Goal: Information Seeking & Learning: Learn about a topic

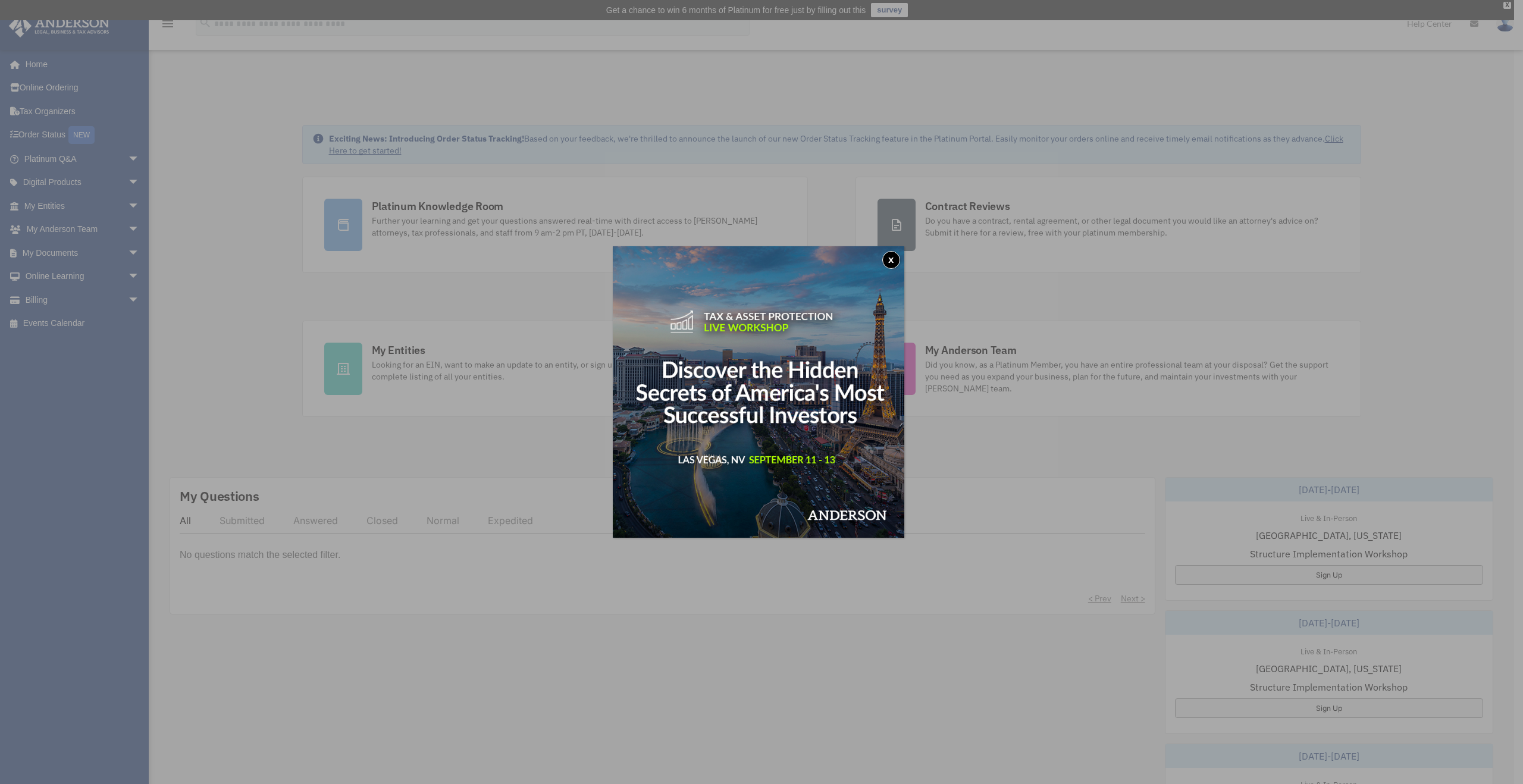
click at [893, 258] on button "x" at bounding box center [891, 260] width 18 height 18
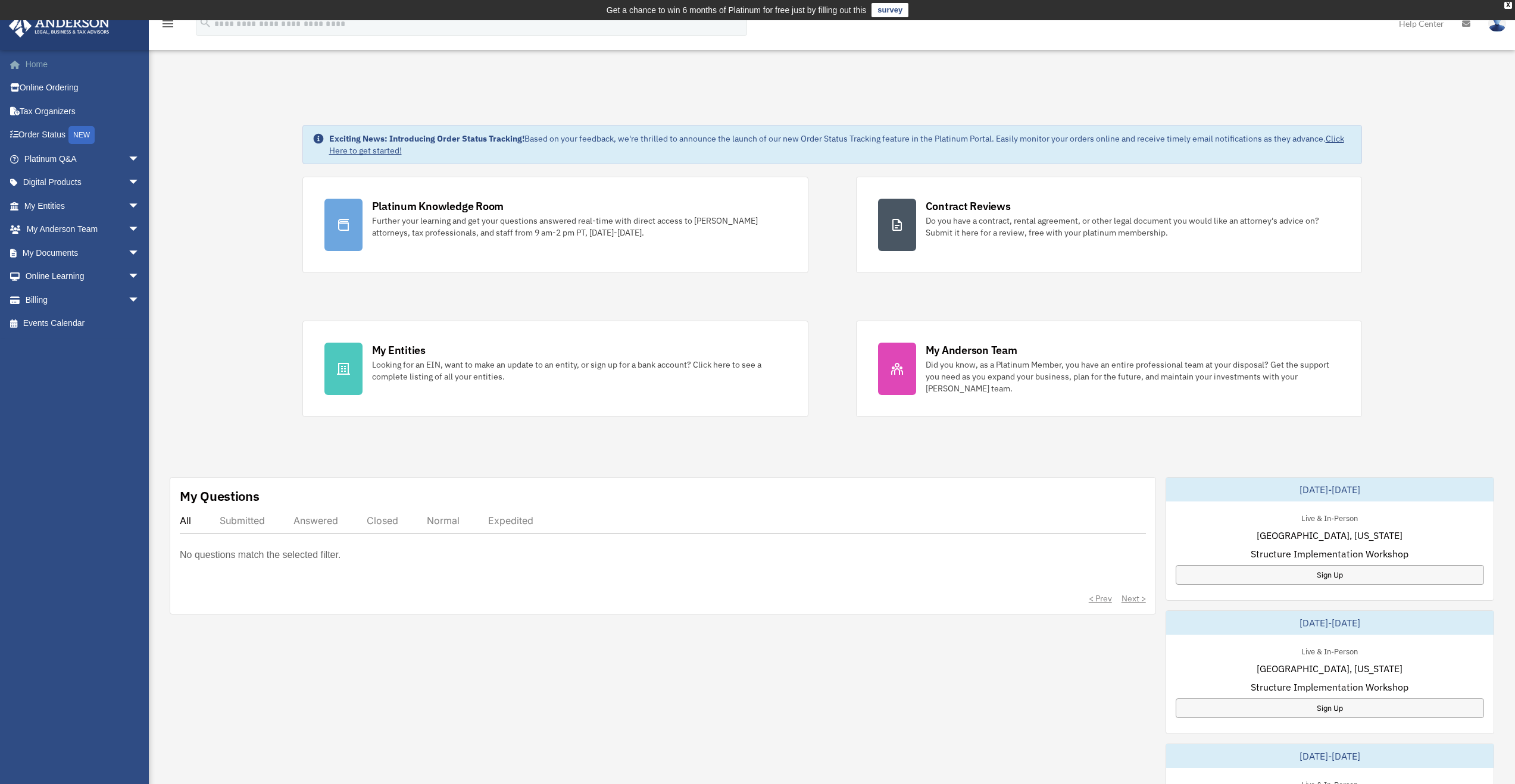
click at [30, 62] on link "Home" at bounding box center [83, 64] width 149 height 24
click at [128, 182] on span "arrow_drop_down" at bounding box center [140, 183] width 24 height 24
click at [62, 260] on div "Virtual Bookkeeping" at bounding box center [93, 253] width 101 height 15
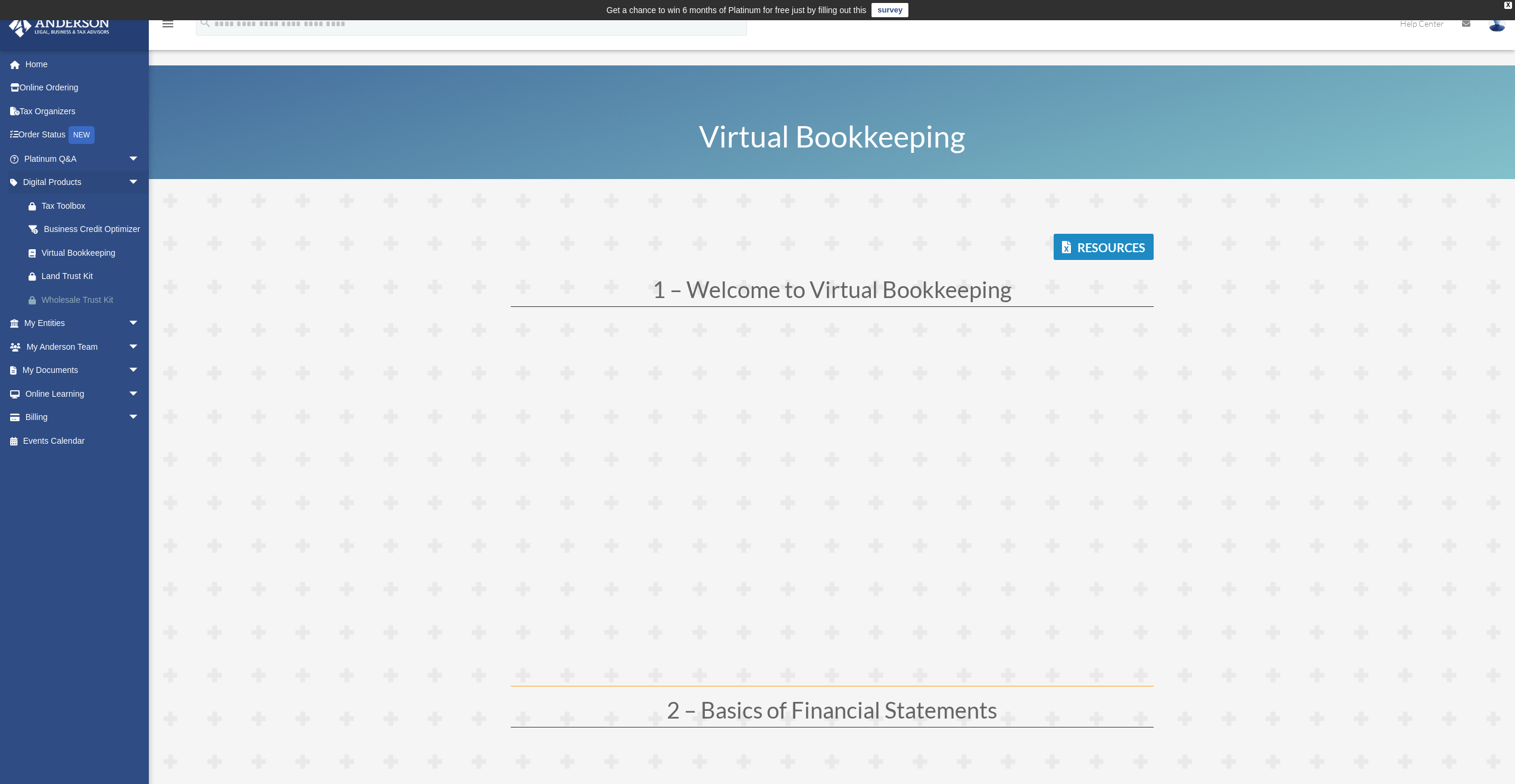
click at [96, 308] on div "Wholesale Trust Kit" at bounding box center [93, 300] width 101 height 15
click at [73, 229] on div "Business Credit Optimizer" at bounding box center [93, 229] width 101 height 15
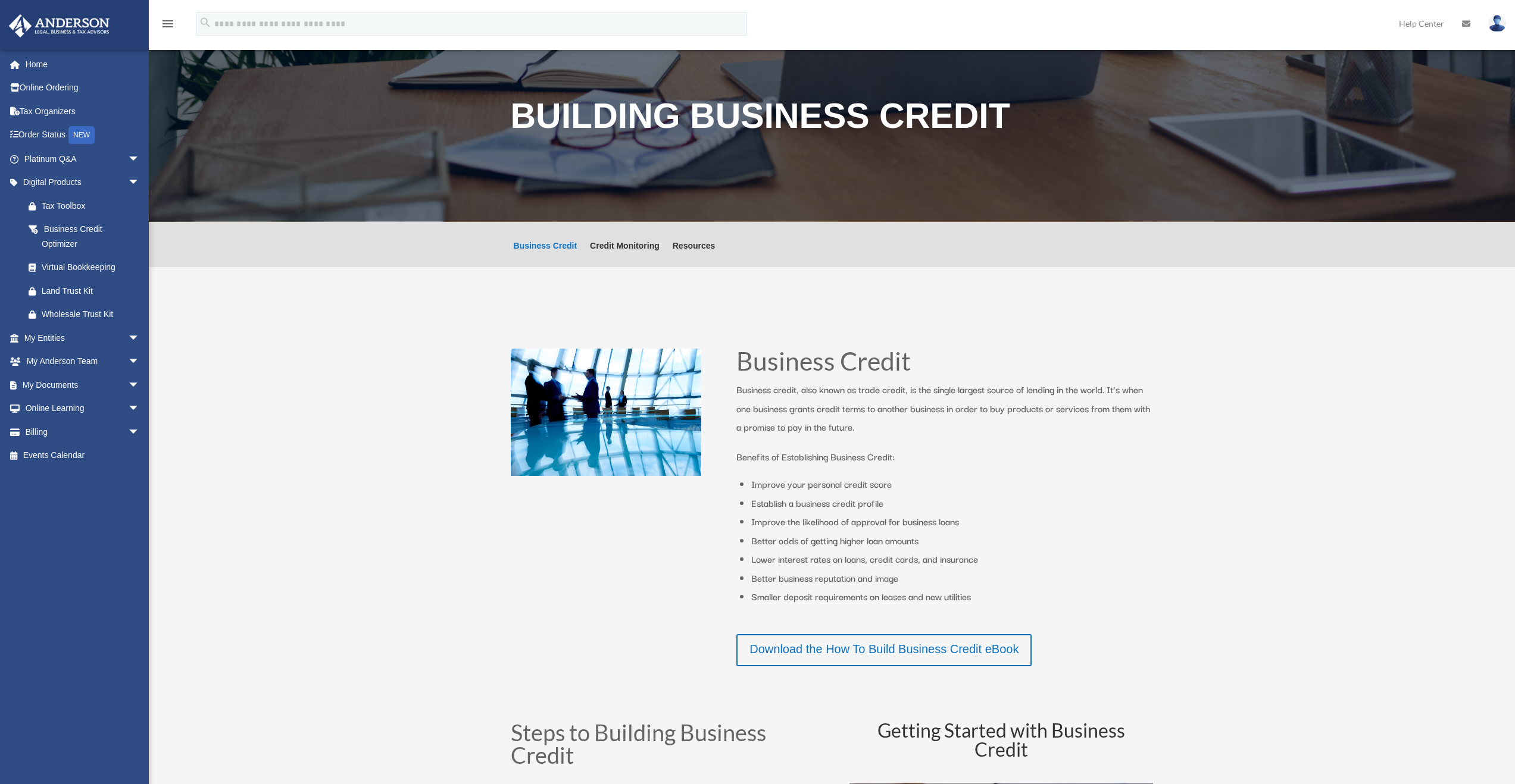
scroll to position [308, 0]
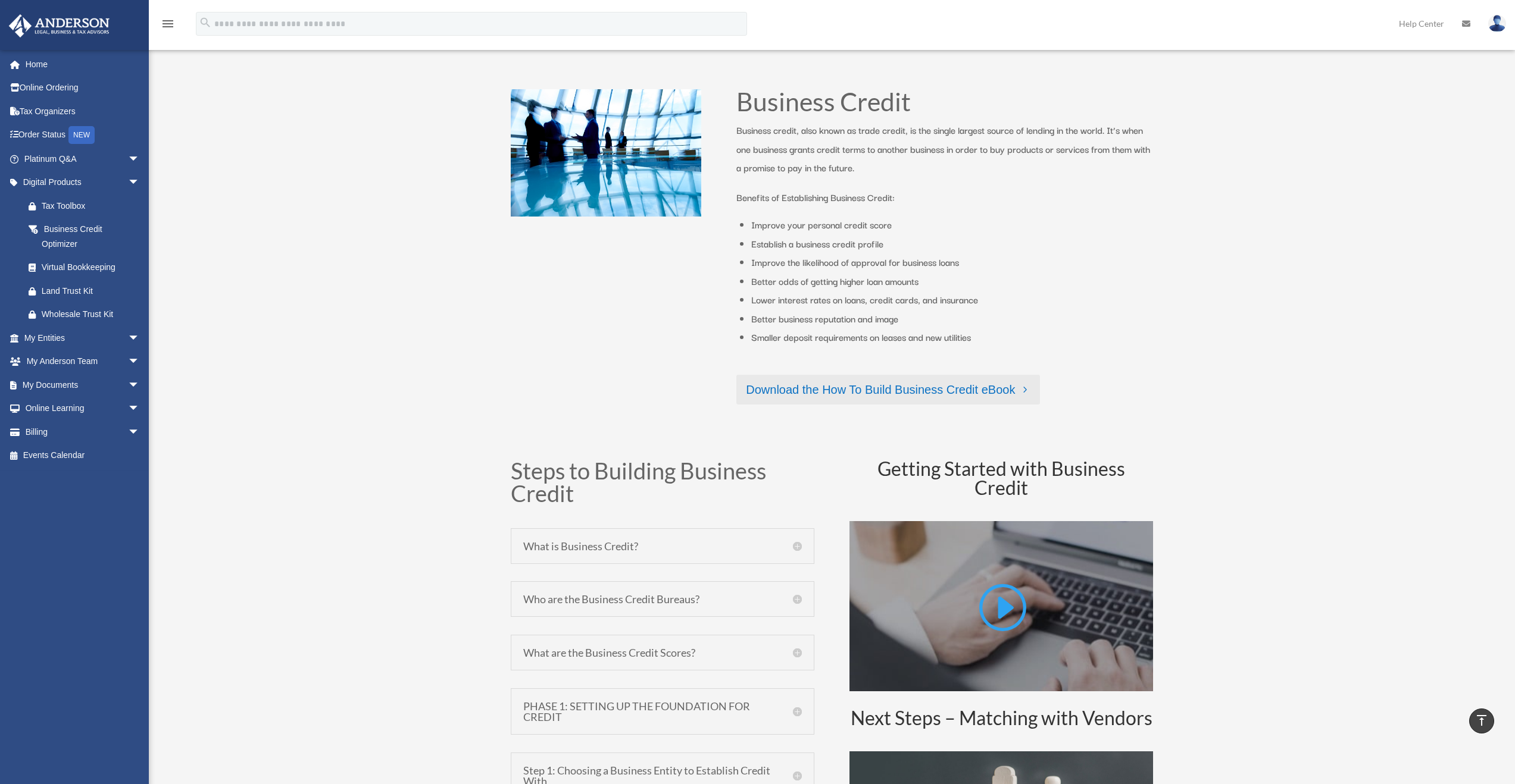
click at [959, 393] on link "Download the How To Build Business Credit eBook" at bounding box center [888, 389] width 304 height 30
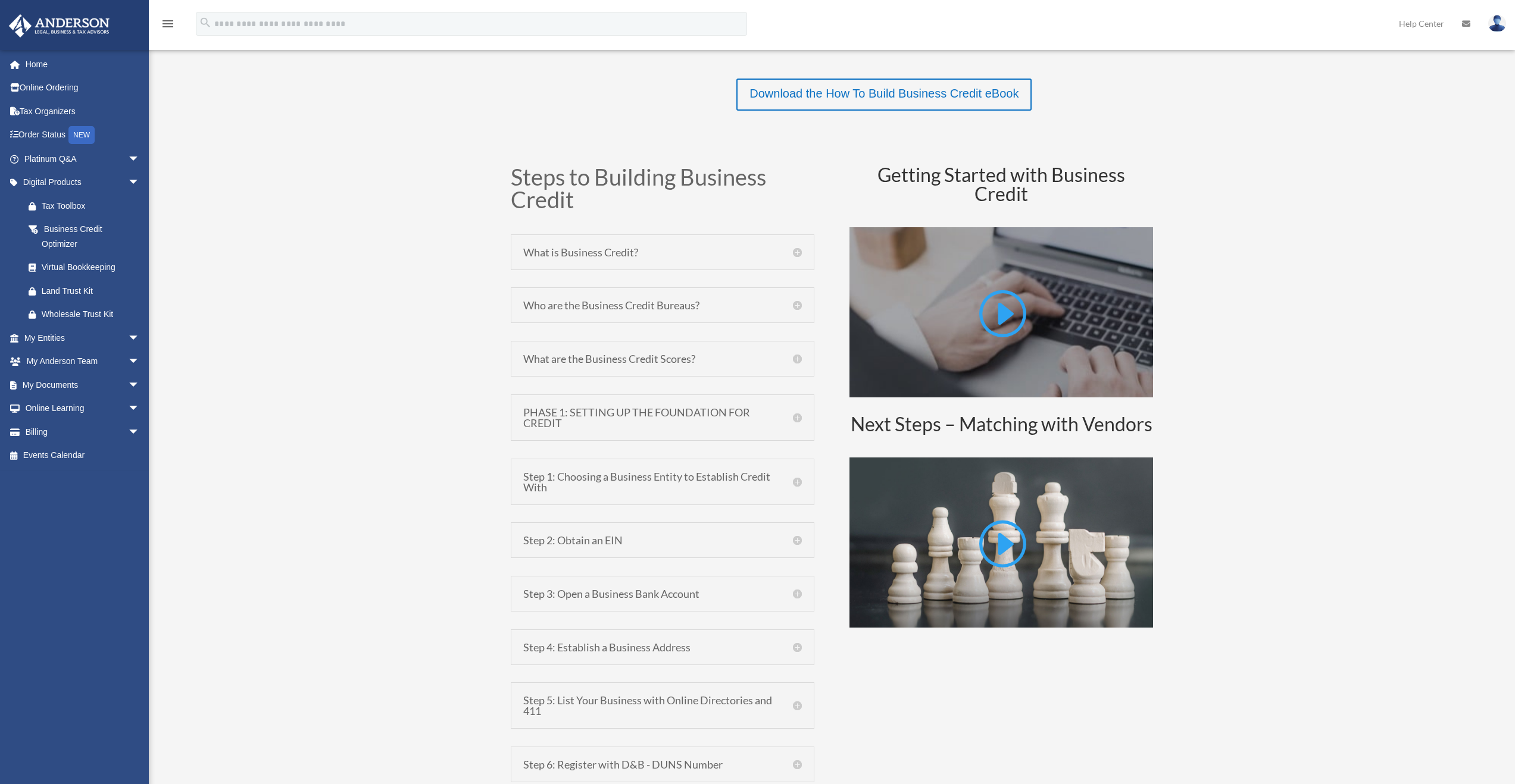
scroll to position [608, 0]
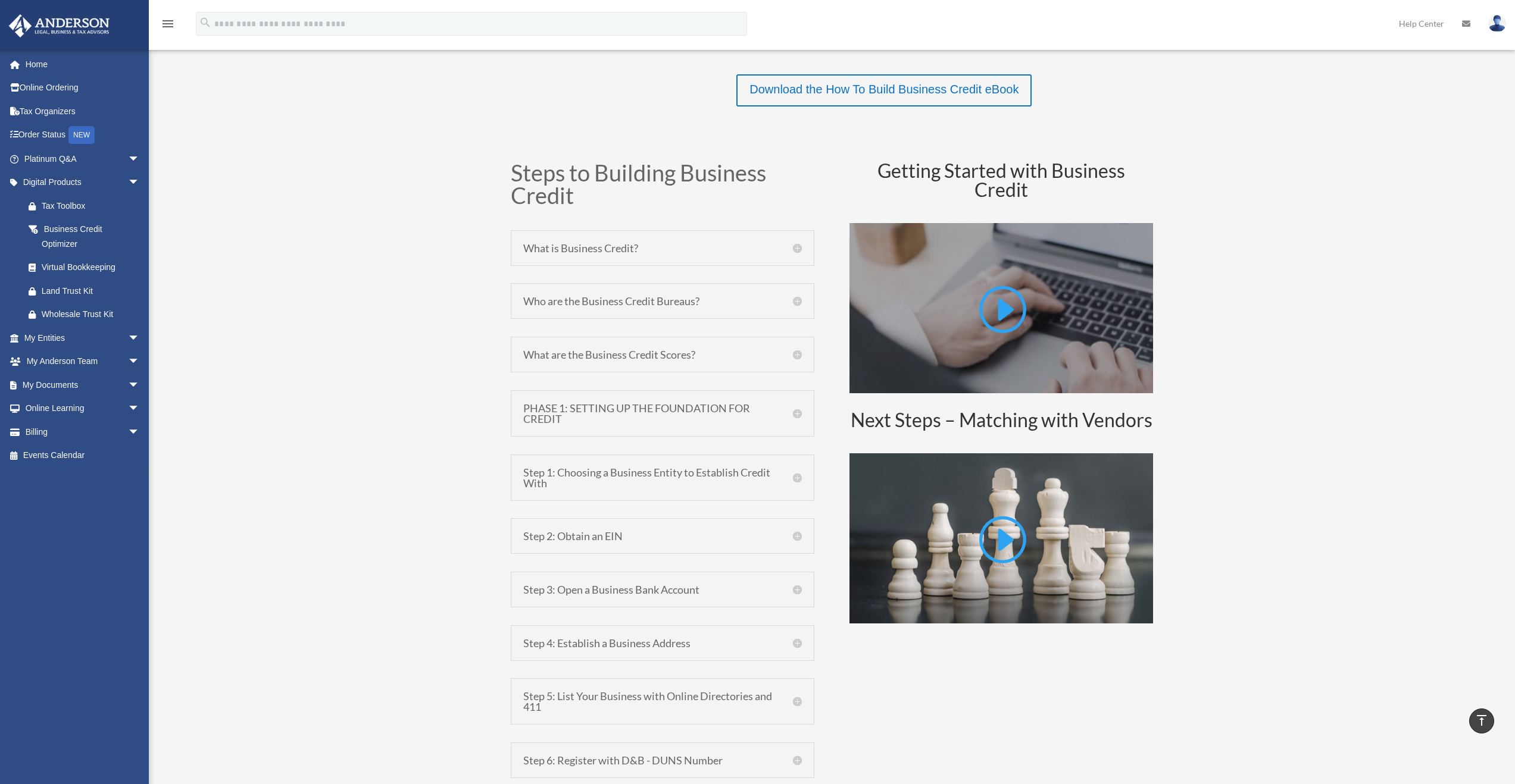
click at [749, 242] on h5 "What is Business Credit?" at bounding box center [662, 248] width 278 height 11
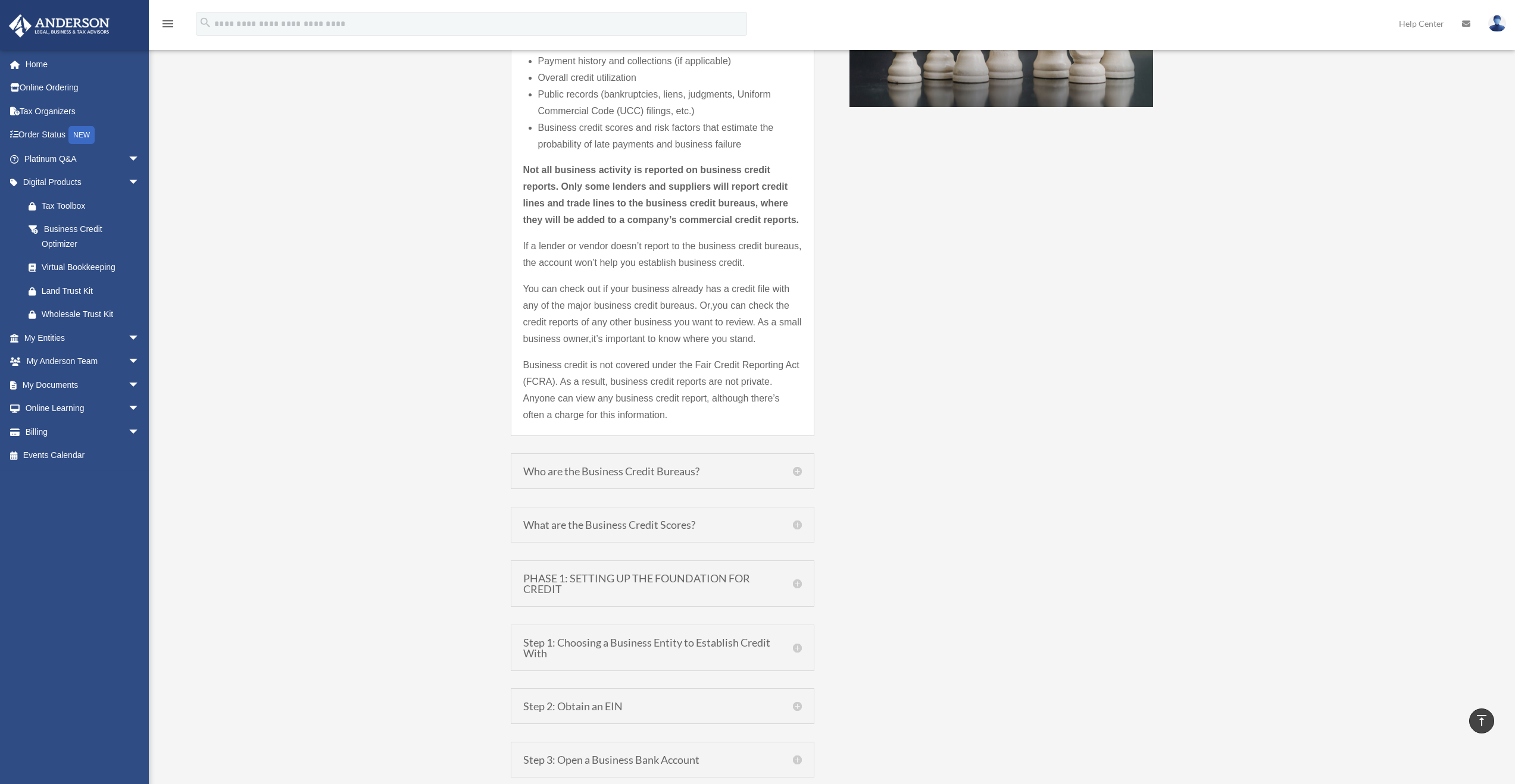
scroll to position [1294, 0]
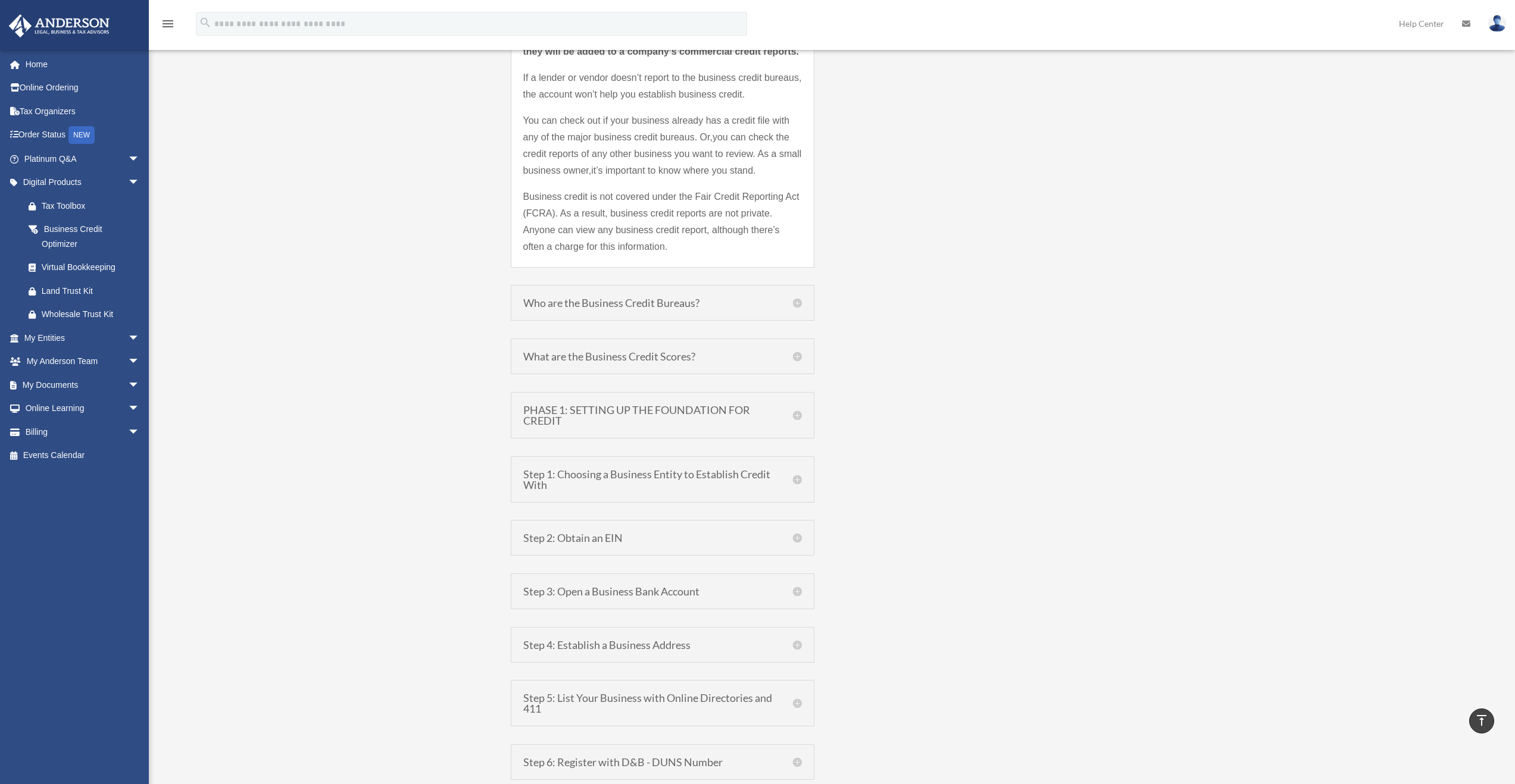
click at [779, 308] on div "Who are the Business Credit Bureaus? There are three major business credit bure…" at bounding box center [662, 303] width 304 height 36
click at [797, 301] on h5 "Who are the Business Credit Bureaus?" at bounding box center [662, 303] width 278 height 11
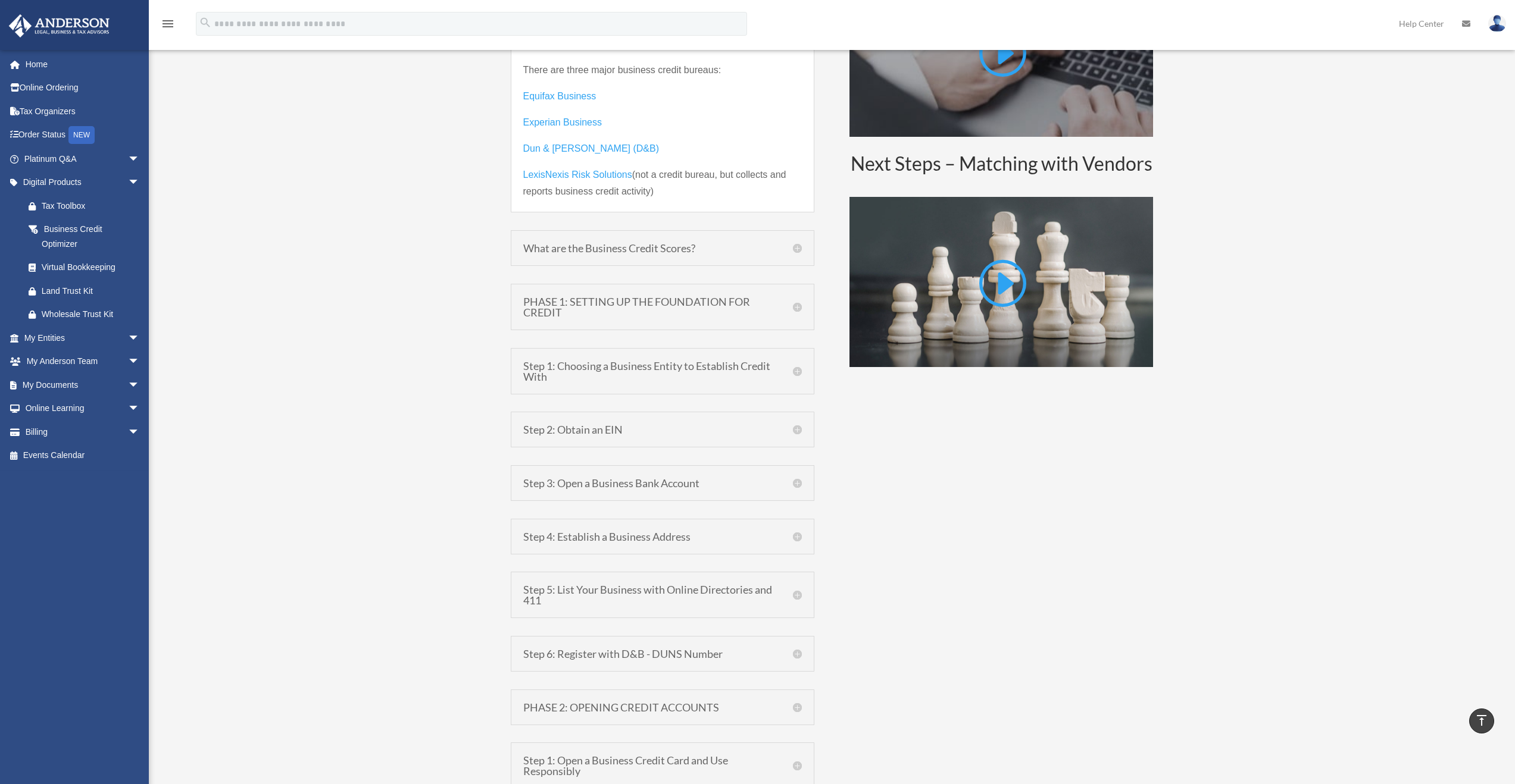
scroll to position [862, 0]
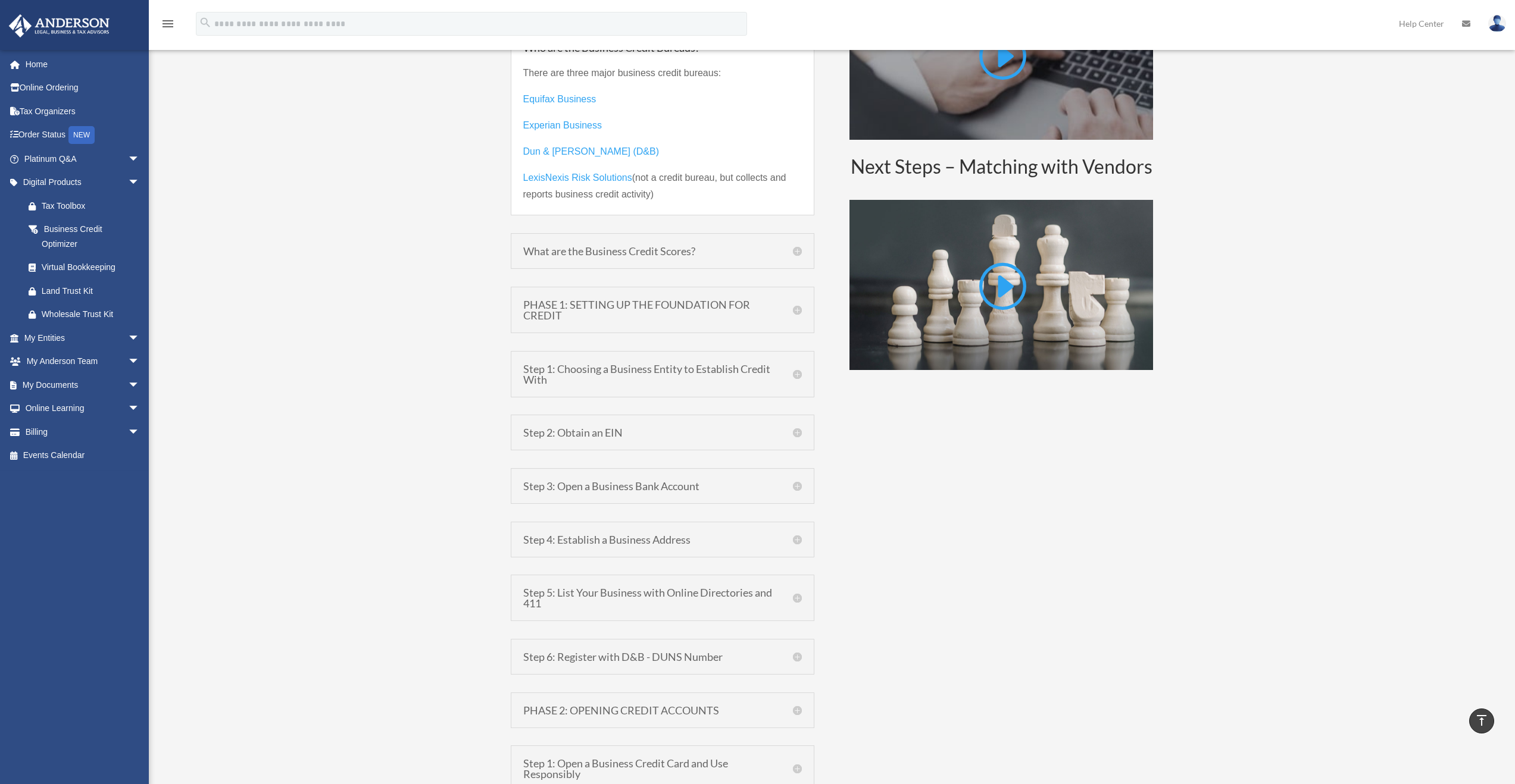
click at [795, 375] on h5 "Step 1: Choosing a Business Entity to Establish Credit With" at bounding box center [662, 375] width 278 height 22
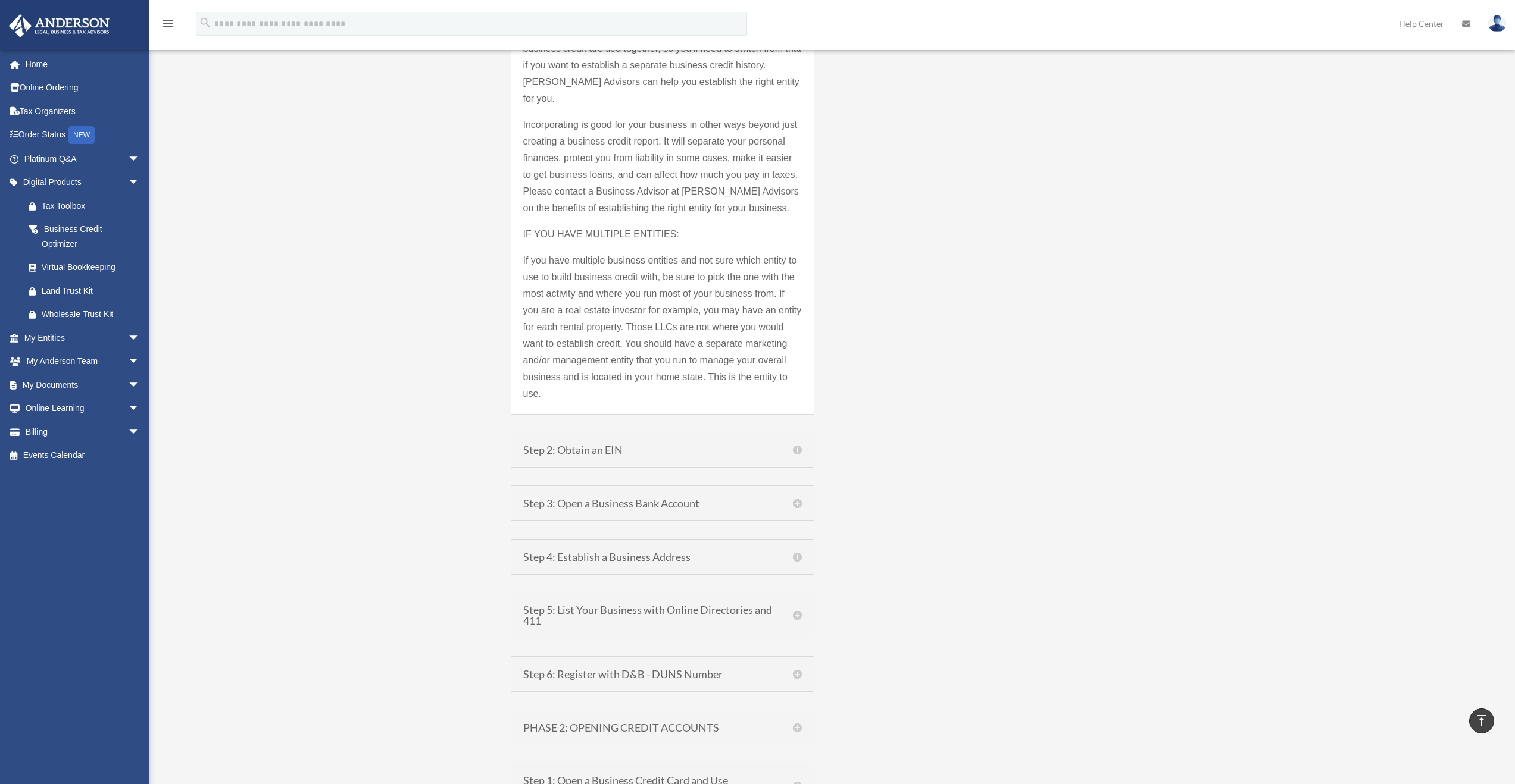
scroll to position [1350, 0]
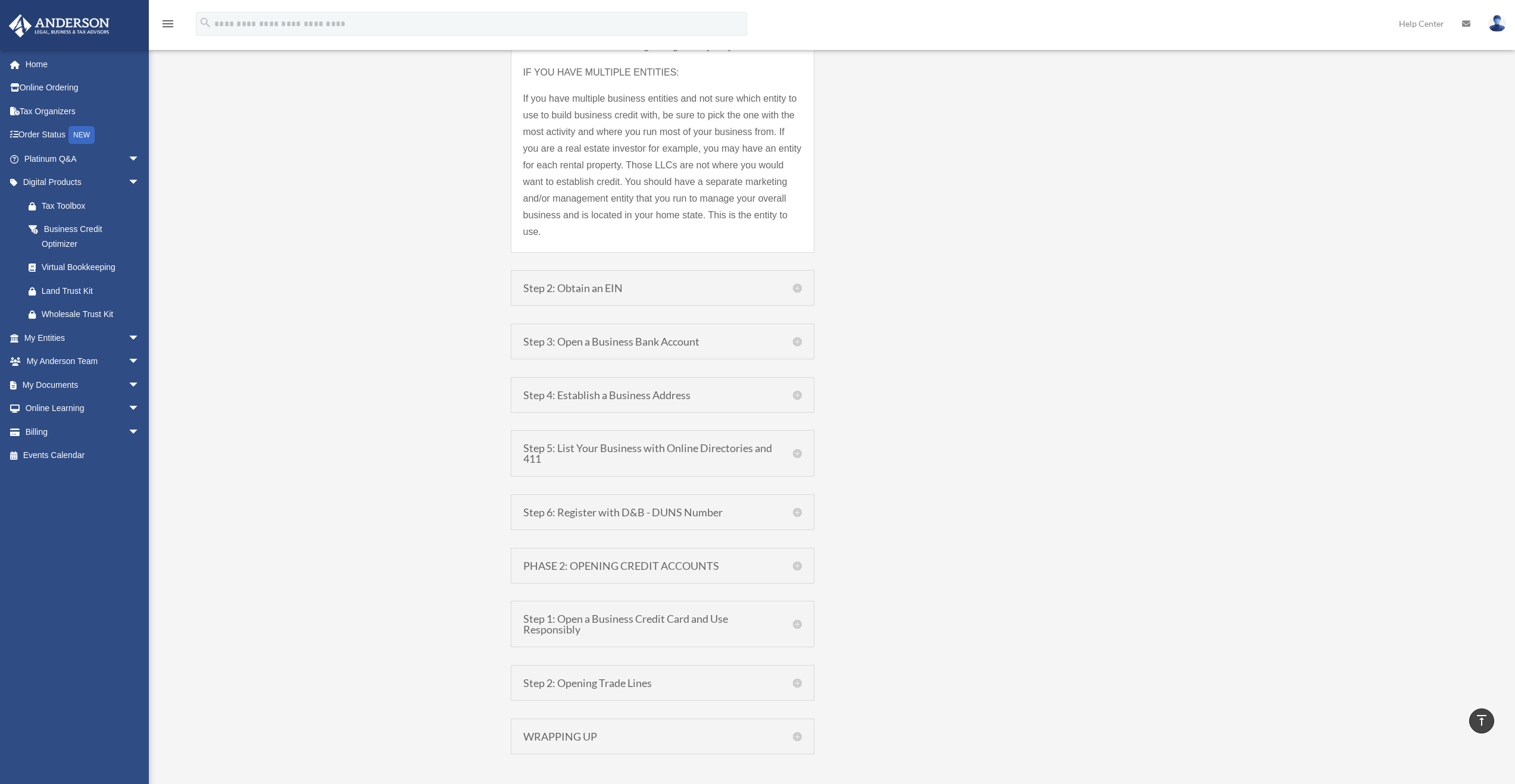
click at [796, 283] on h5 "Step 2: Obtain an EIN" at bounding box center [662, 288] width 278 height 11
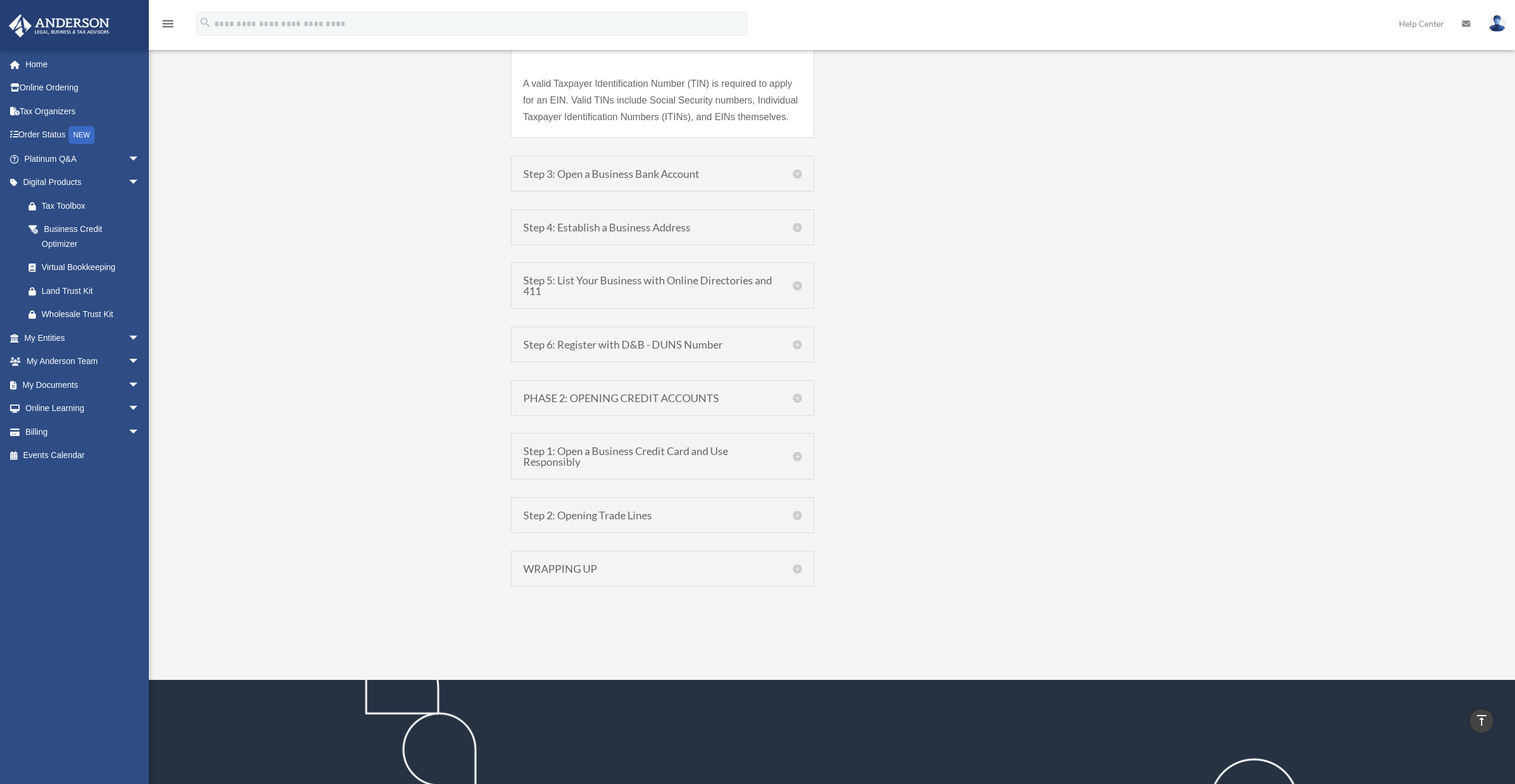
scroll to position [1250, 0]
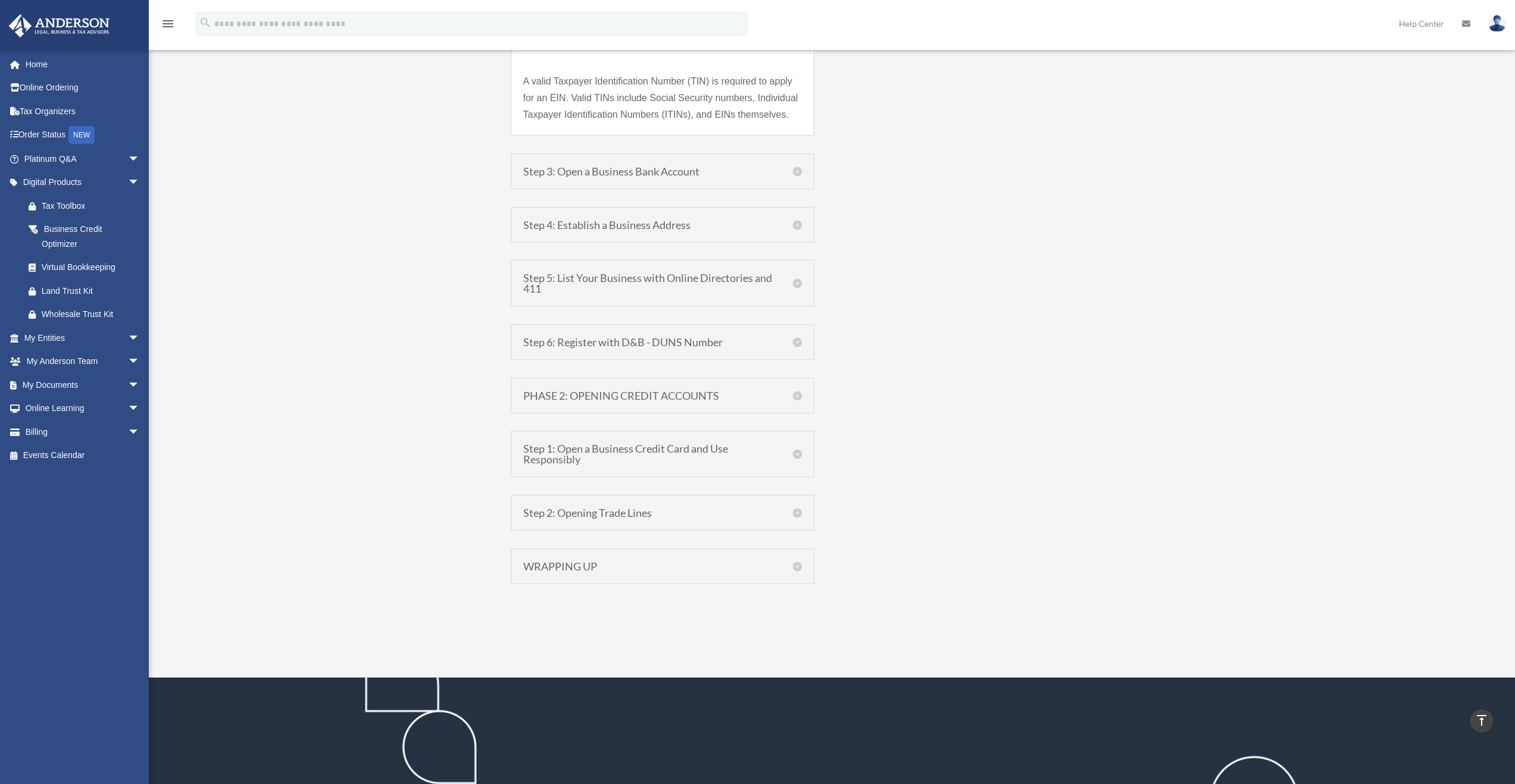
click at [798, 225] on h5 "Step 4: Establish a Business Address" at bounding box center [662, 225] width 278 height 11
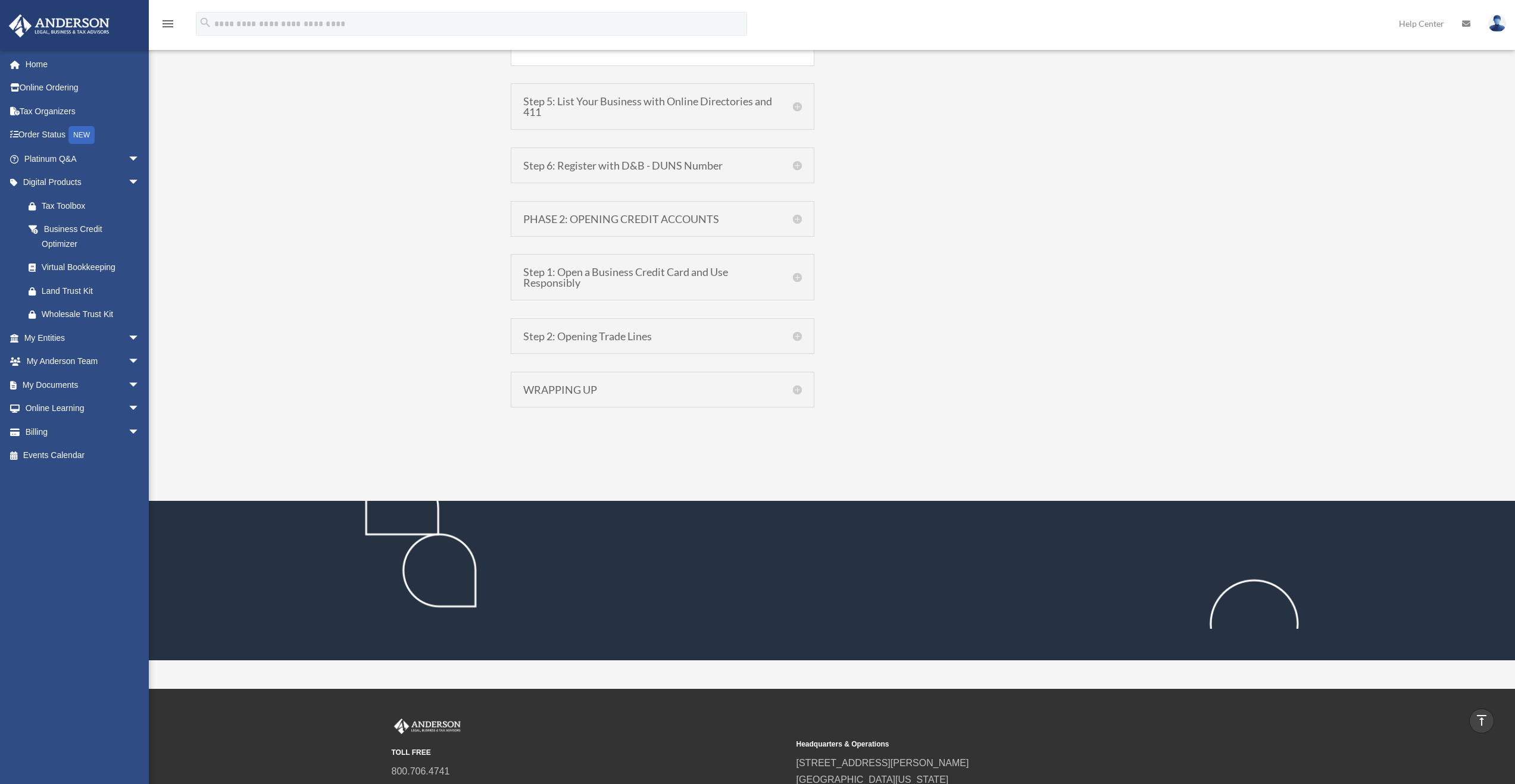
scroll to position [1437, 0]
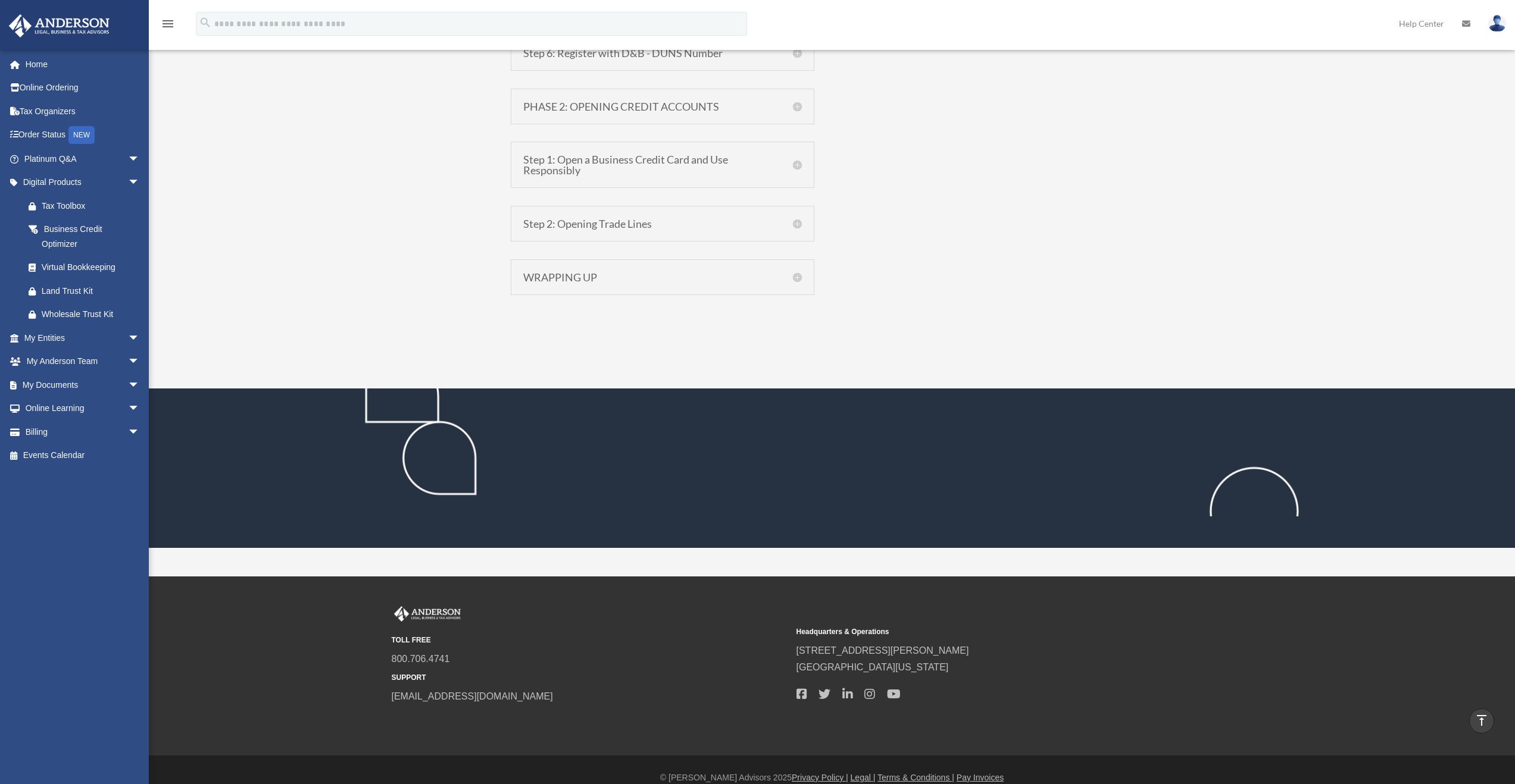
click at [794, 162] on h5 "Step 1: Open a Business Credit Card and Use Responsibly" at bounding box center [662, 165] width 278 height 22
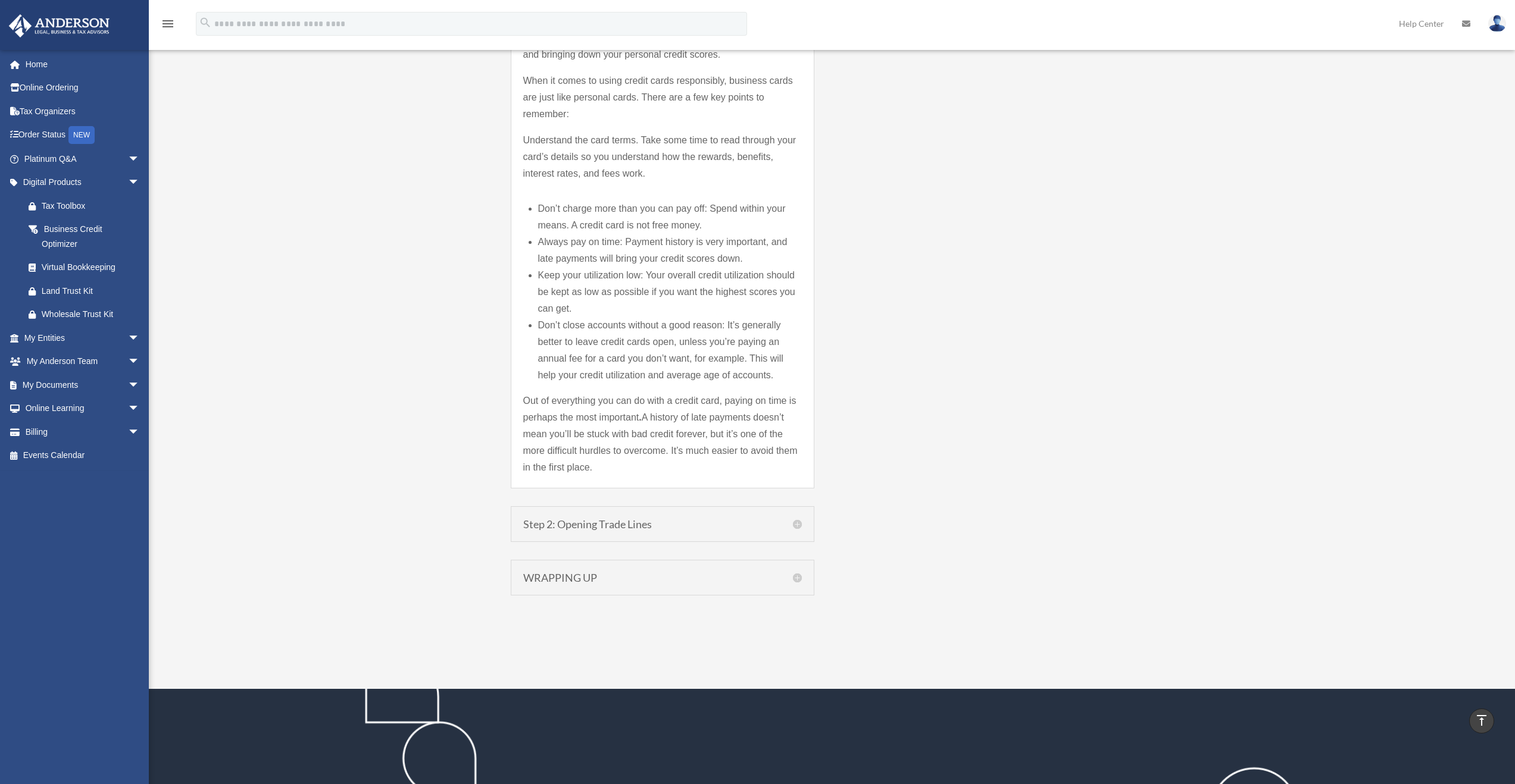
scroll to position [1893, 0]
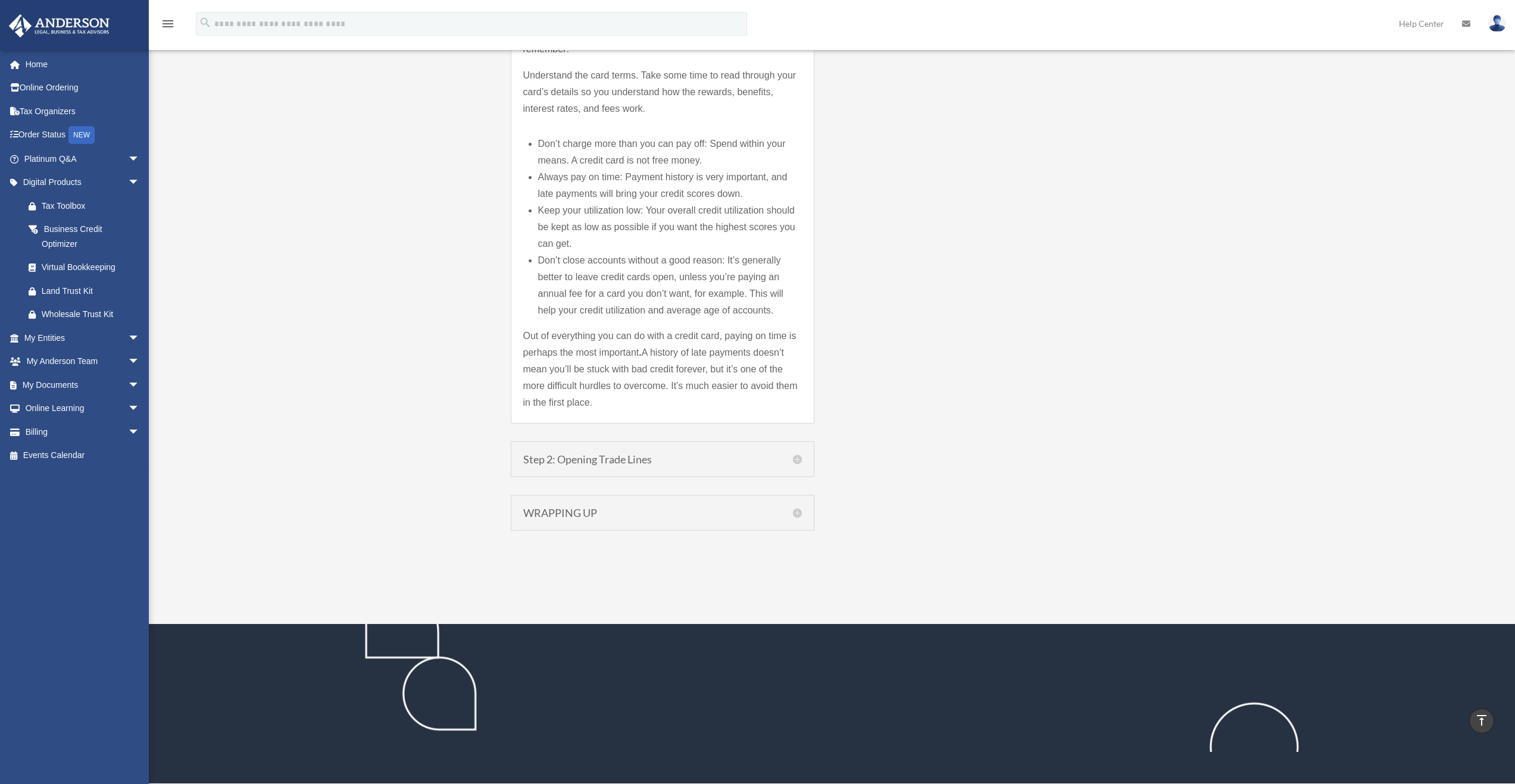
click at [800, 458] on h5 "Step 2: Opening Trade Lines" at bounding box center [662, 459] width 278 height 11
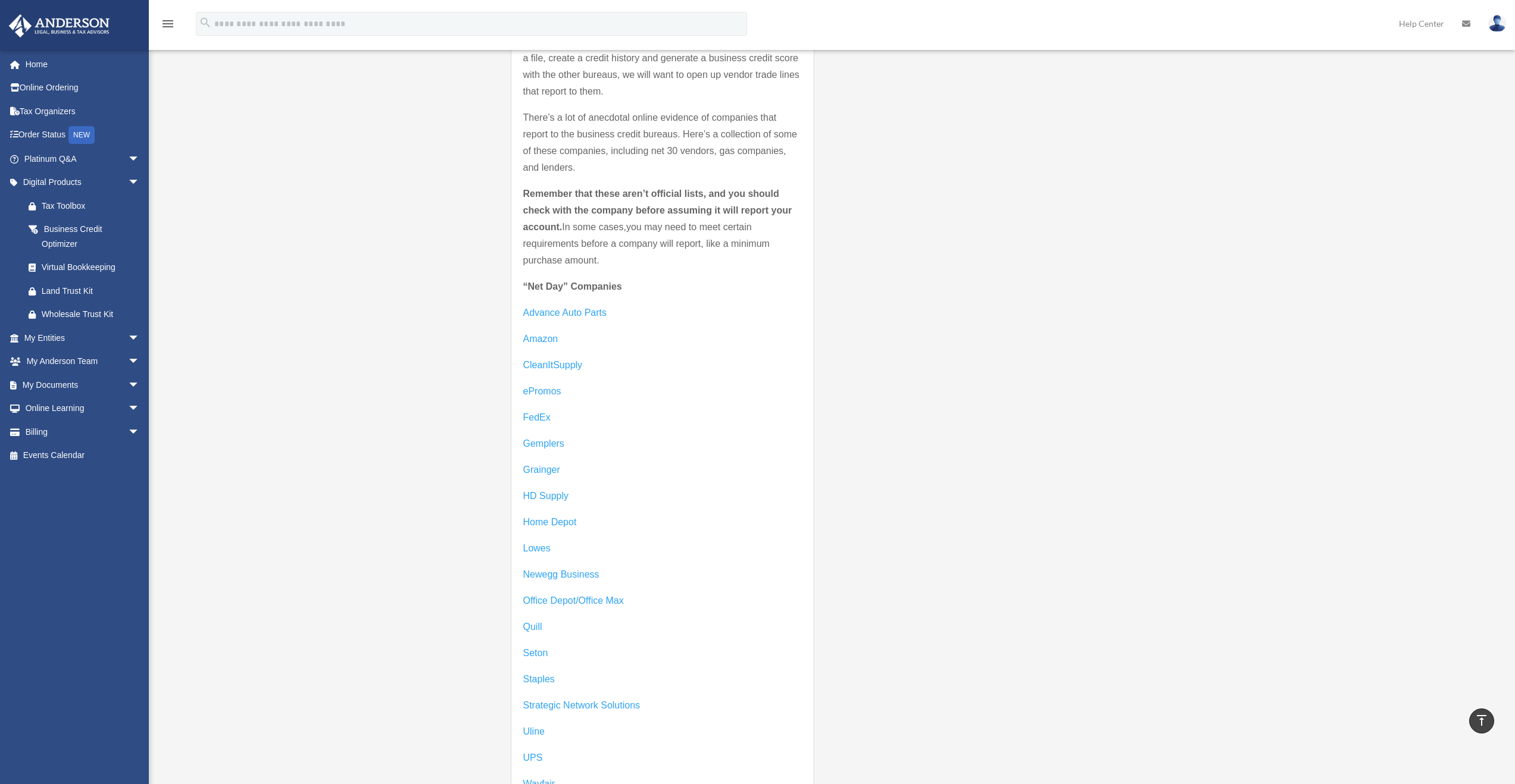
scroll to position [2093, 0]
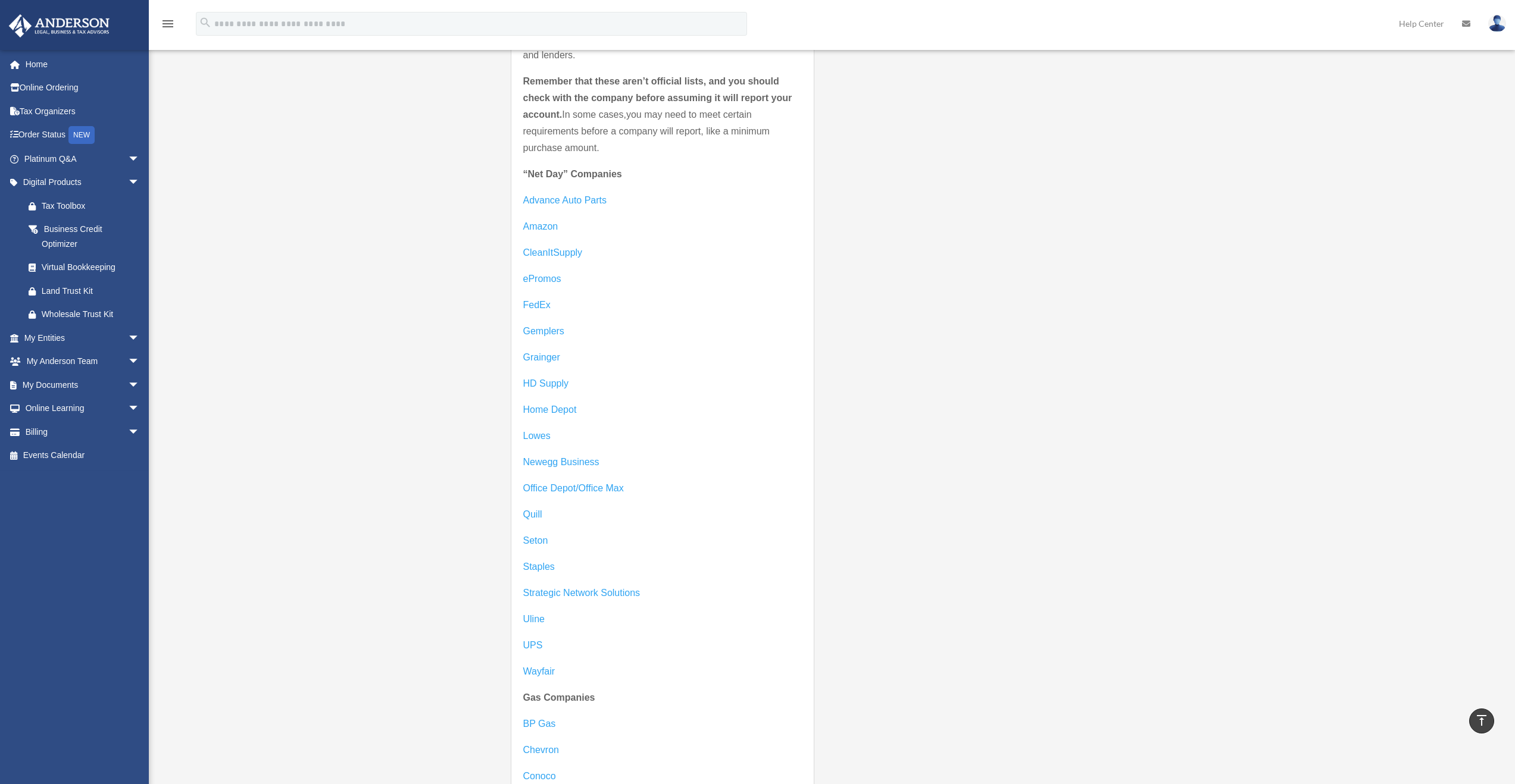
click at [571, 251] on span "CleanItSupply" at bounding box center [553, 253] width 60 height 10
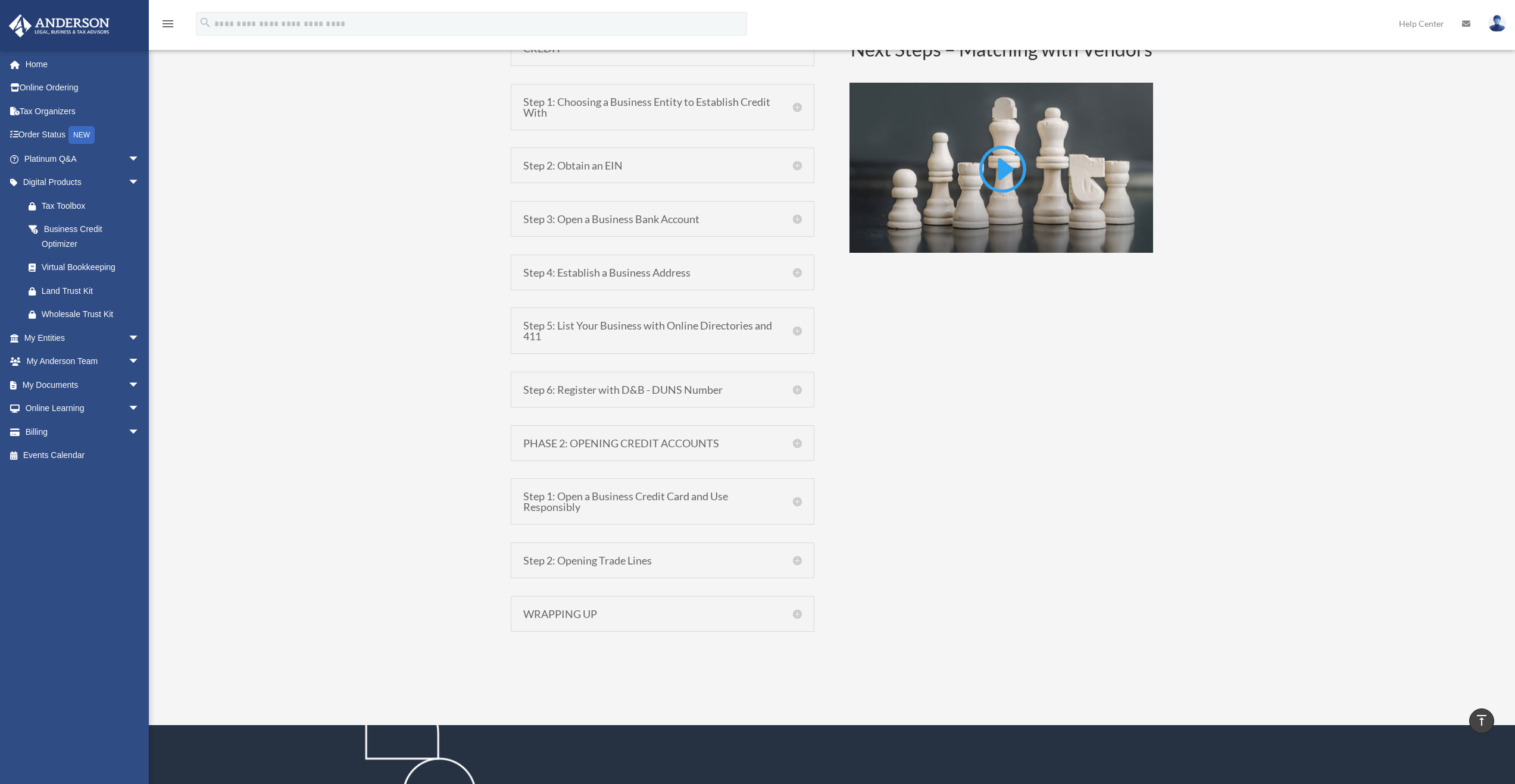
scroll to position [1316, 0]
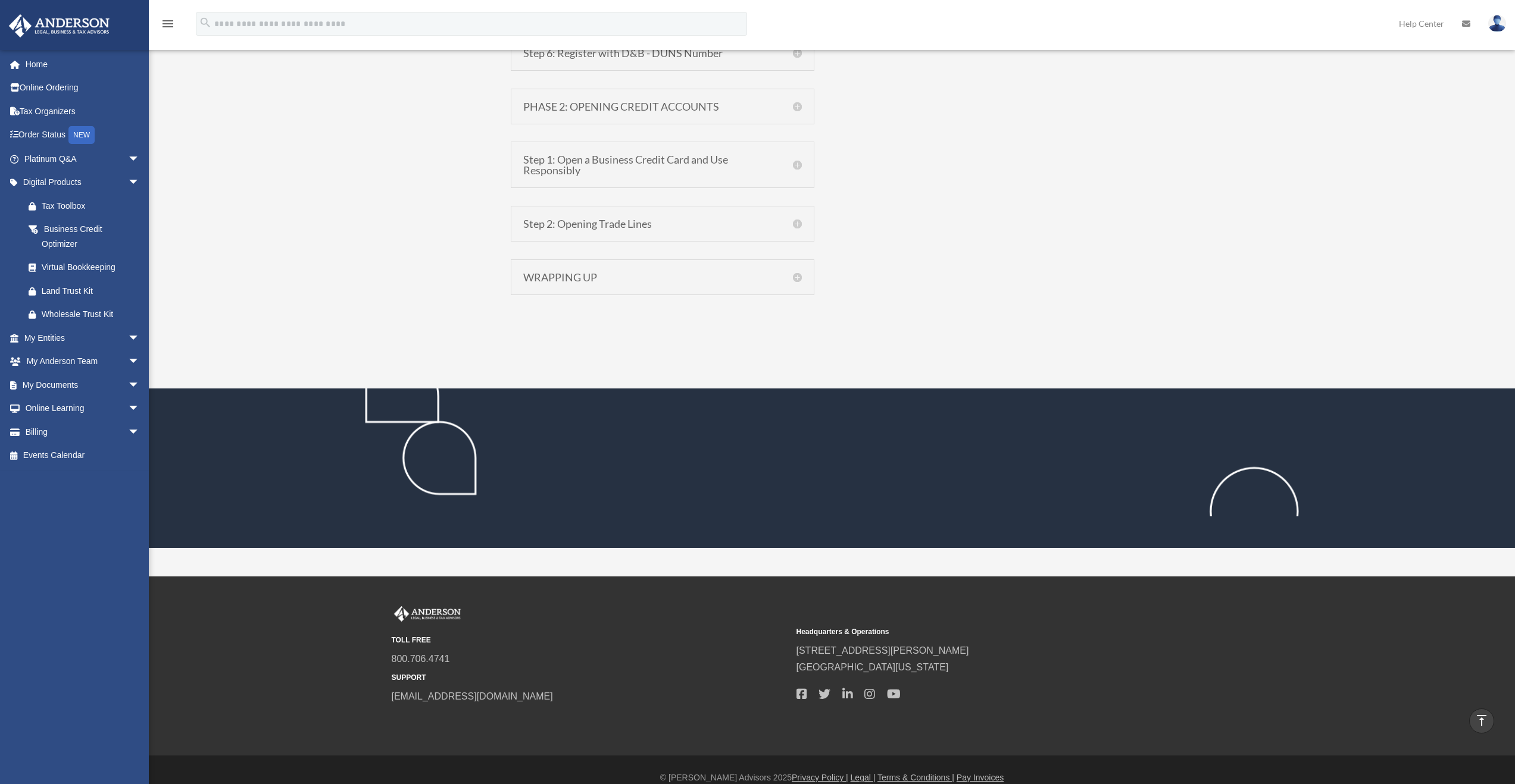
click at [798, 222] on h5 "Step 2: Opening Trade Lines" at bounding box center [662, 224] width 278 height 11
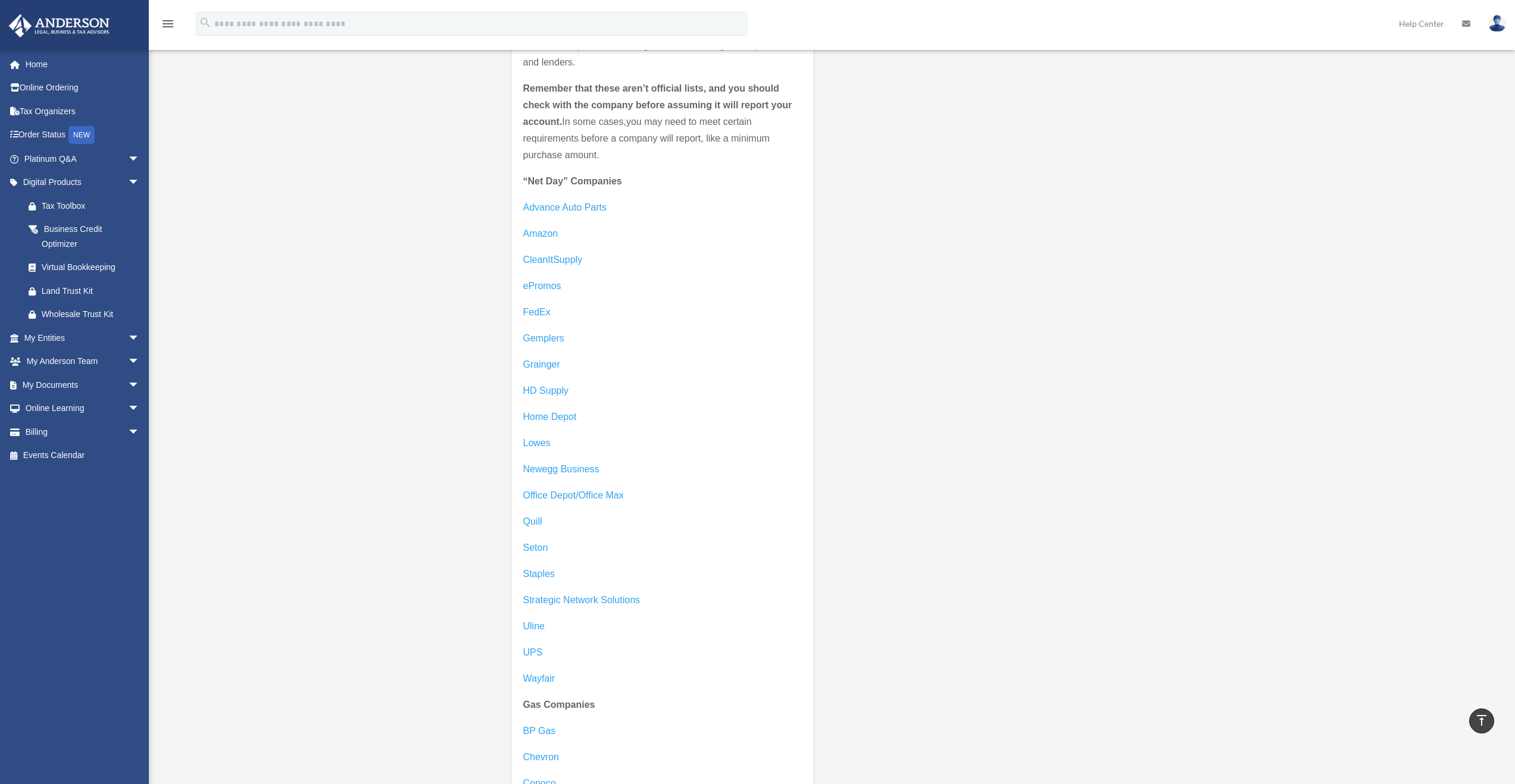
scroll to position [2086, 0]
click at [543, 285] on span "ePromos" at bounding box center [542, 285] width 38 height 10
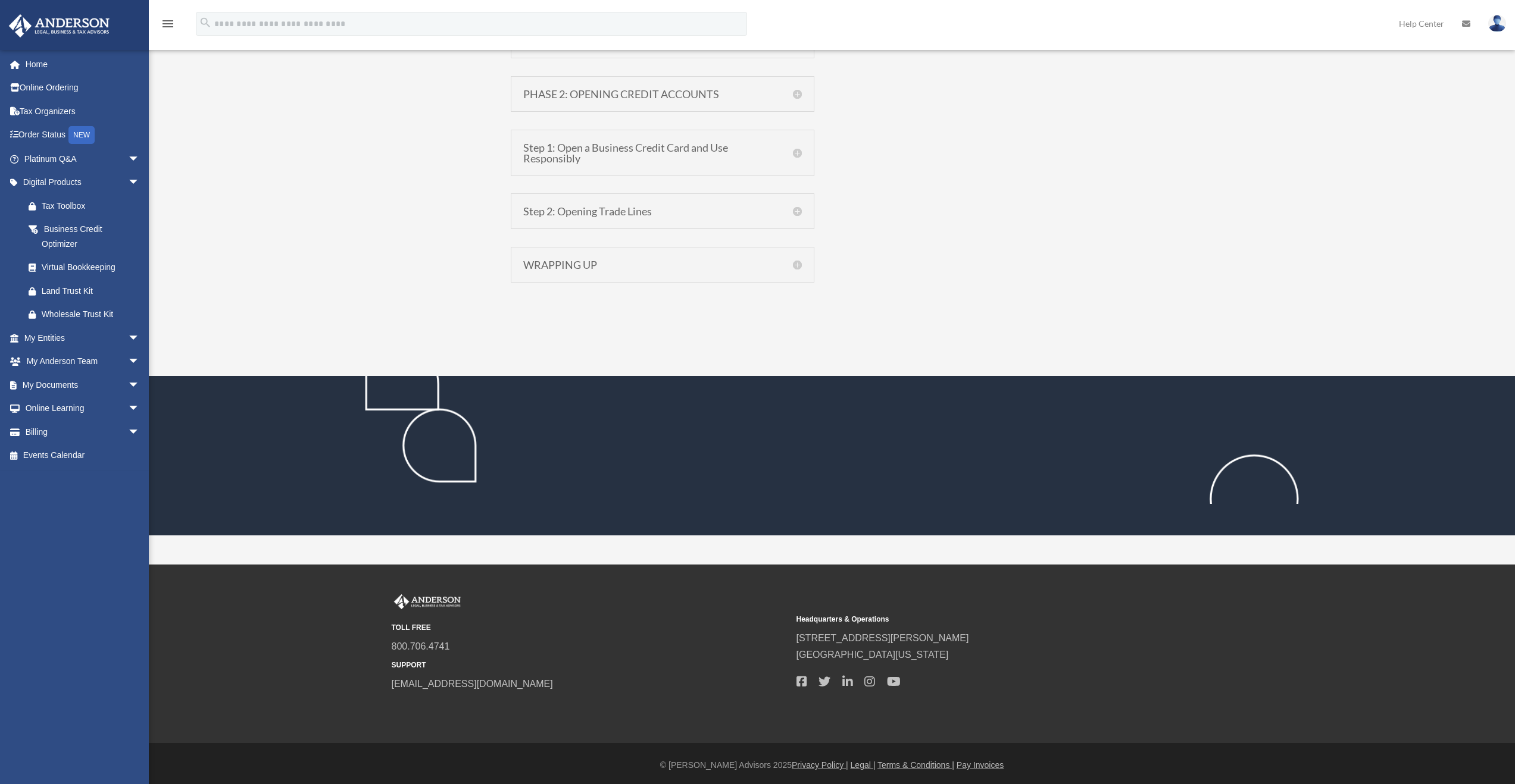
scroll to position [1332, 0]
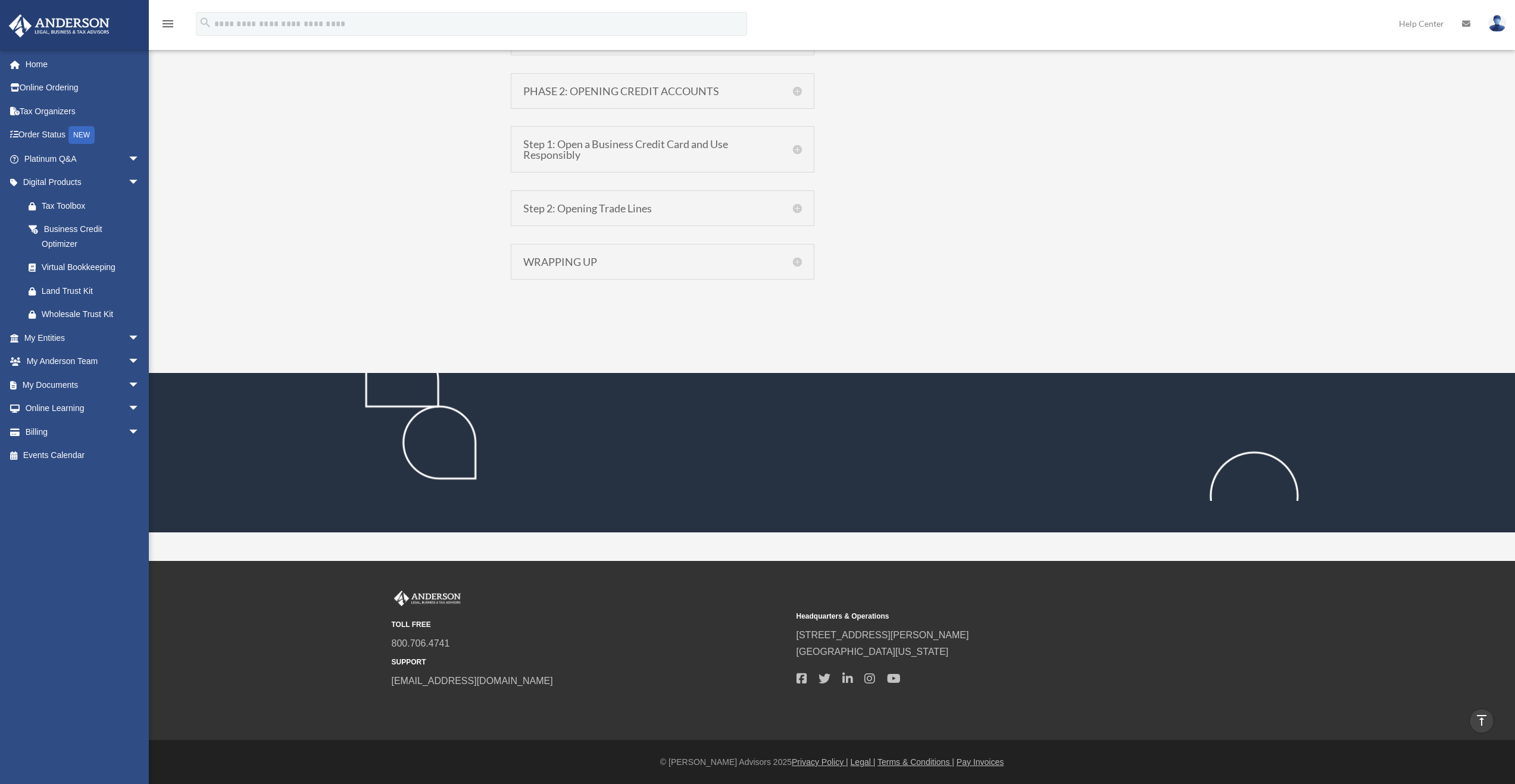
click at [797, 207] on h5 "Step 2: Opening Trade Lines" at bounding box center [662, 208] width 278 height 11
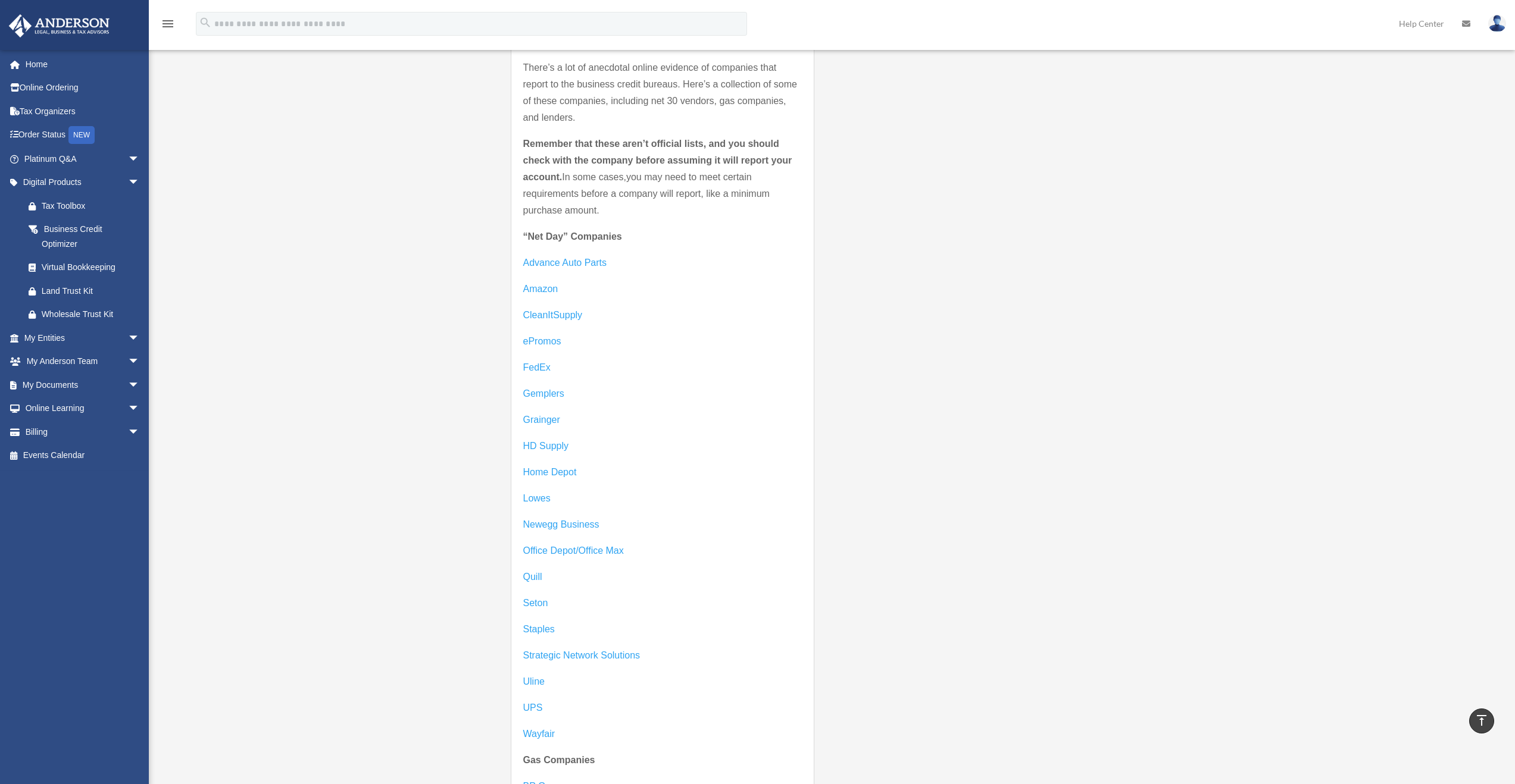
scroll to position [2037, 0]
click at [539, 388] on span "Gemplers" at bounding box center [543, 387] width 41 height 10
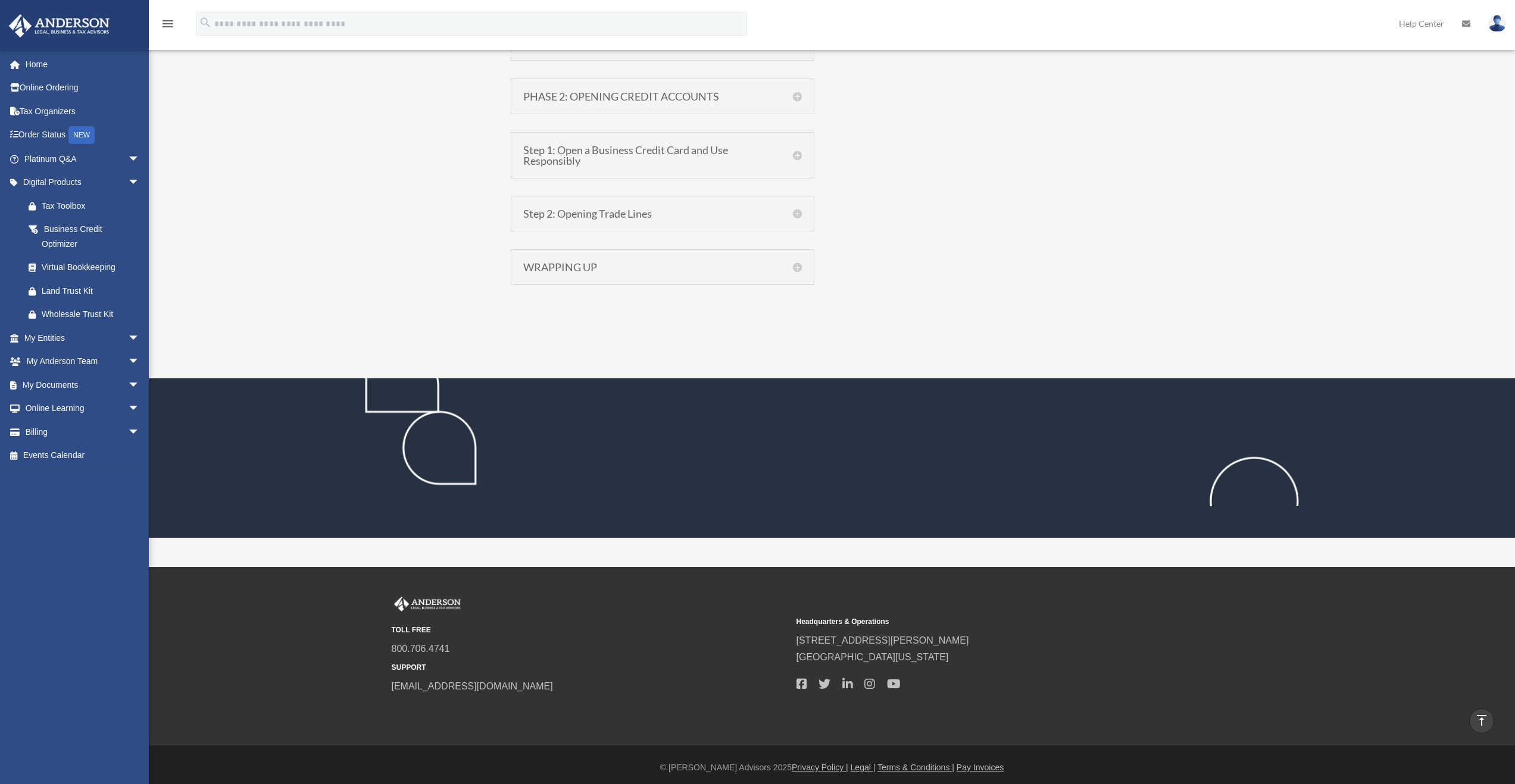
scroll to position [1332, 0]
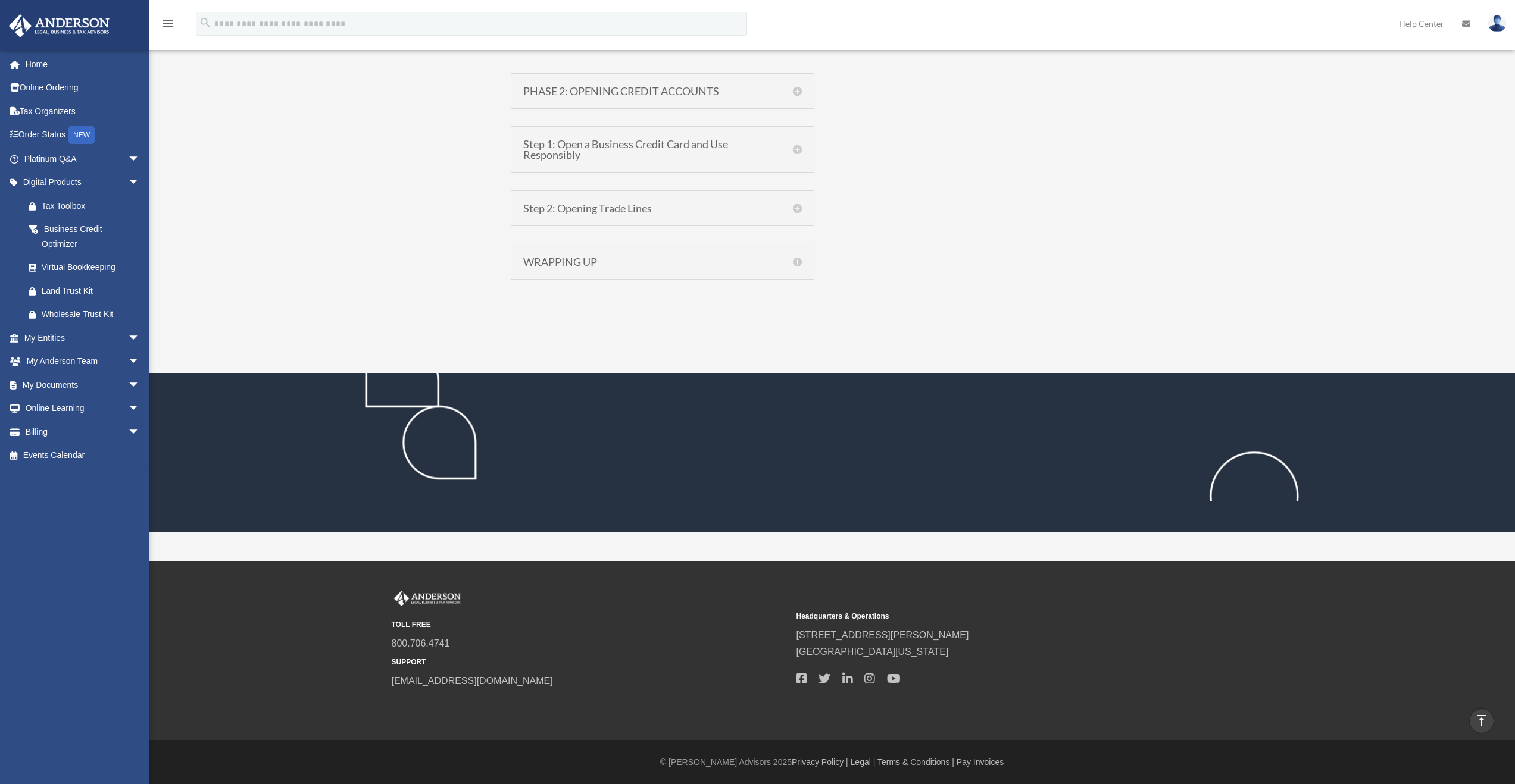
click at [794, 209] on h5 "Step 2: Opening Trade Lines" at bounding box center [662, 208] width 278 height 11
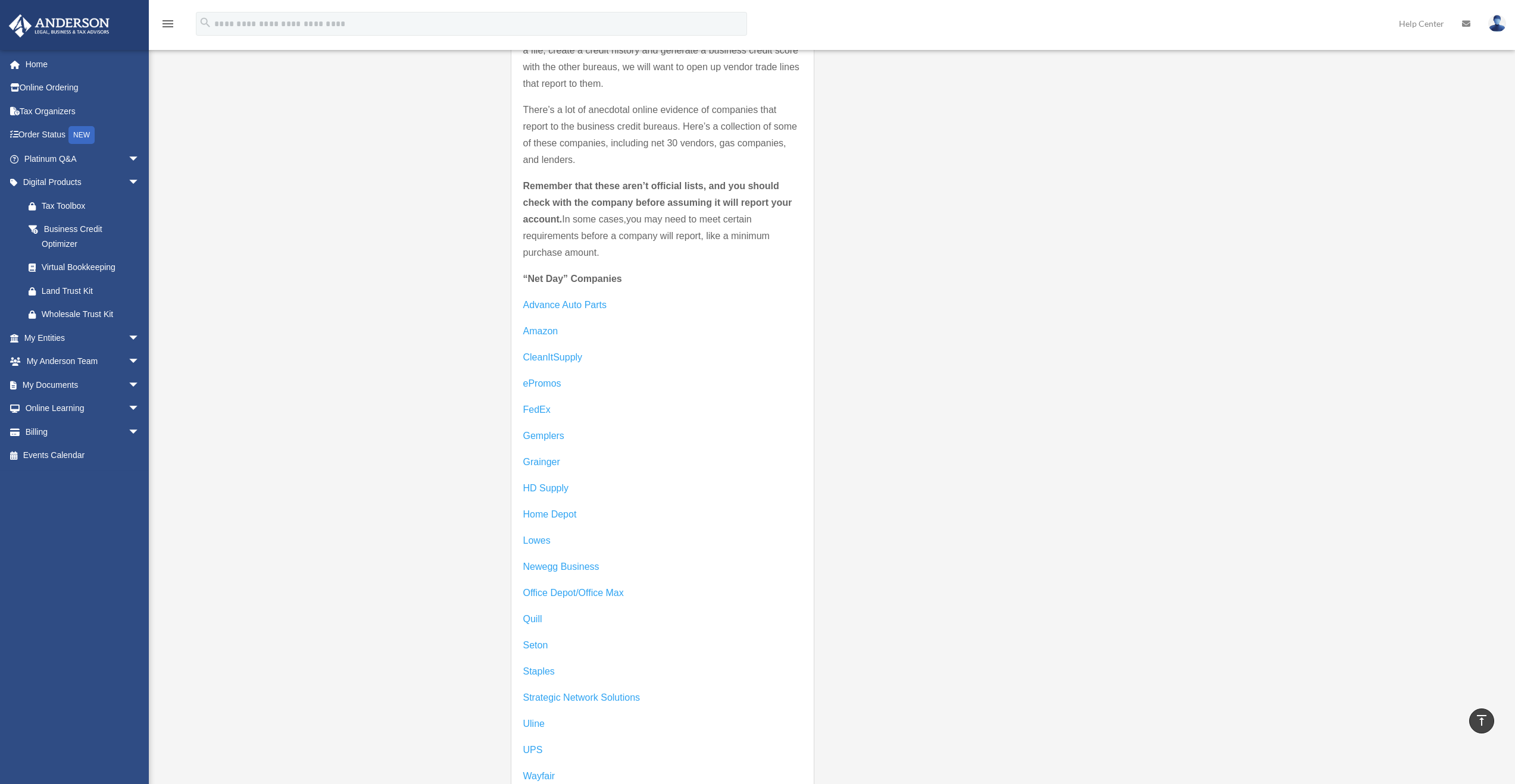
scroll to position [1995, 0]
click at [546, 455] on span "Grainger" at bounding box center [541, 455] width 37 height 10
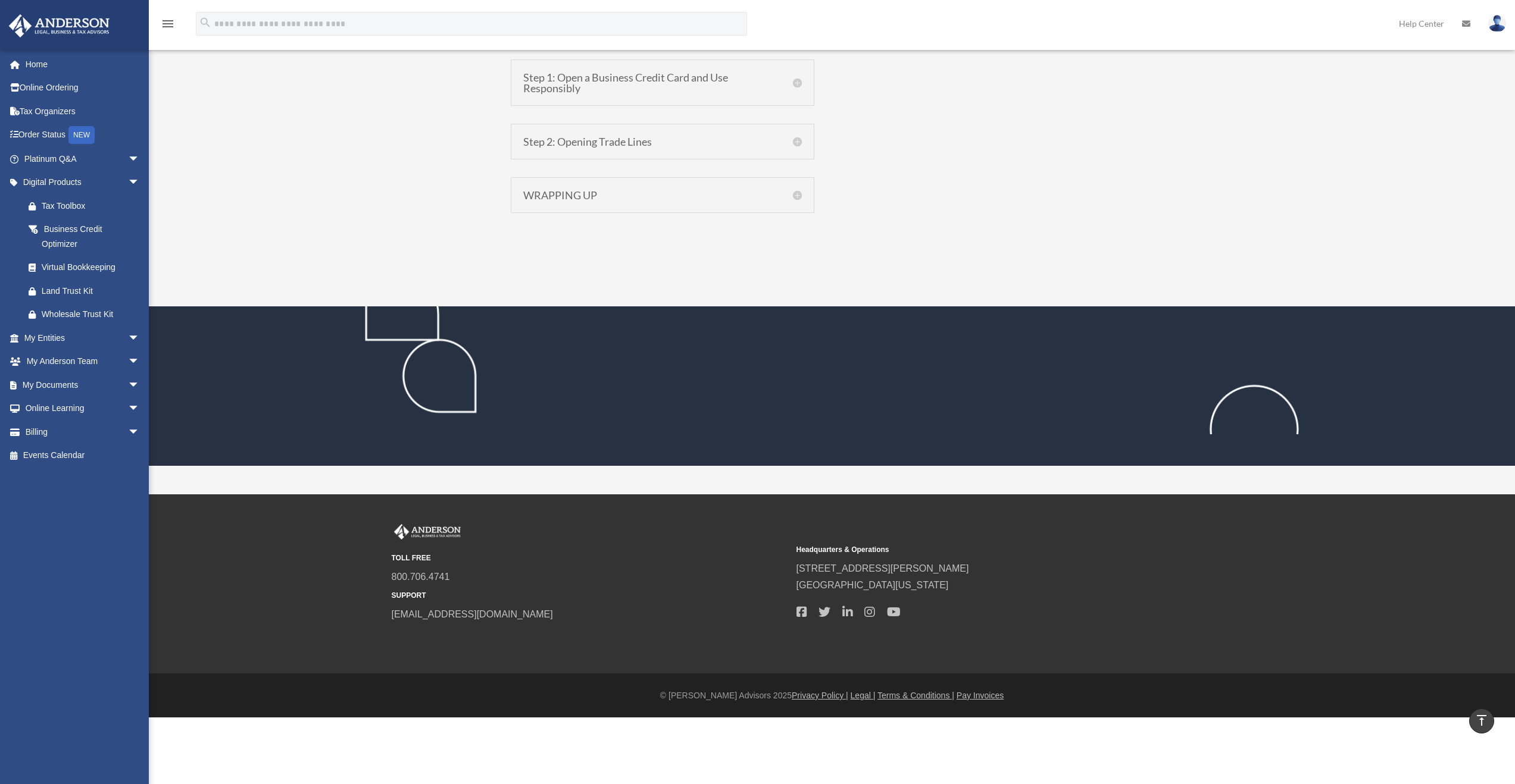
scroll to position [1332, 0]
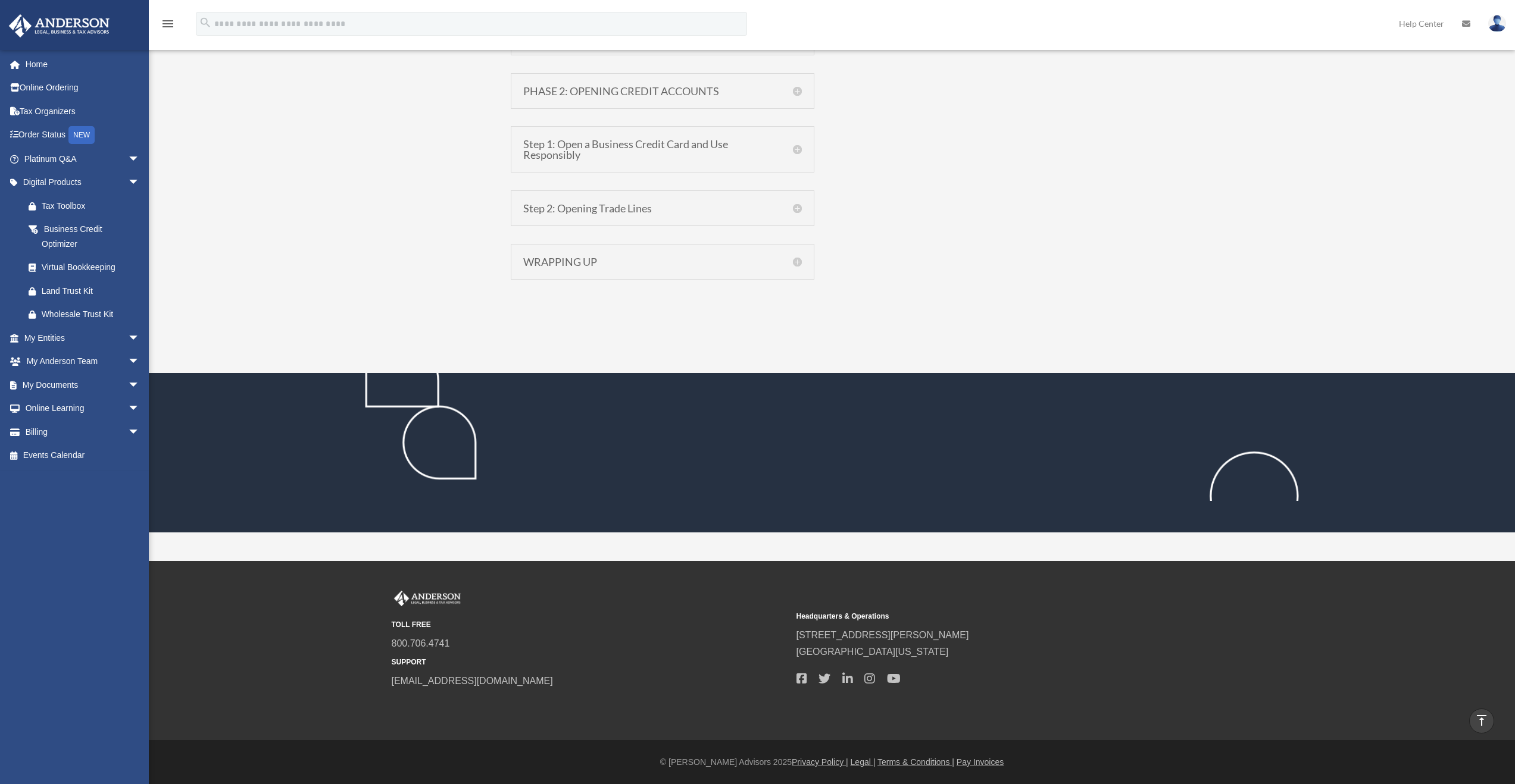
click at [797, 207] on h5 "Step 2: Opening Trade Lines" at bounding box center [662, 208] width 278 height 11
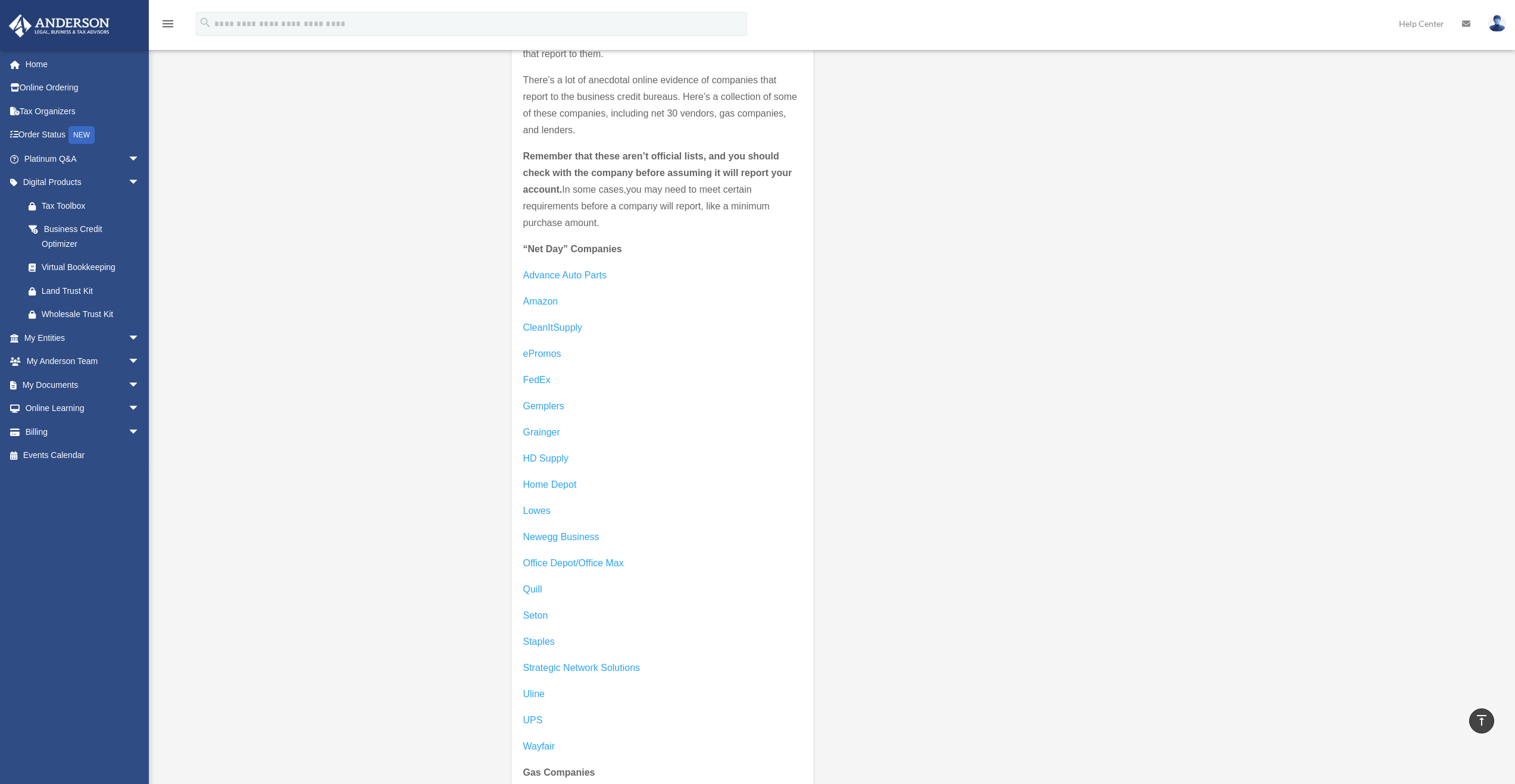
scroll to position [2185, 0]
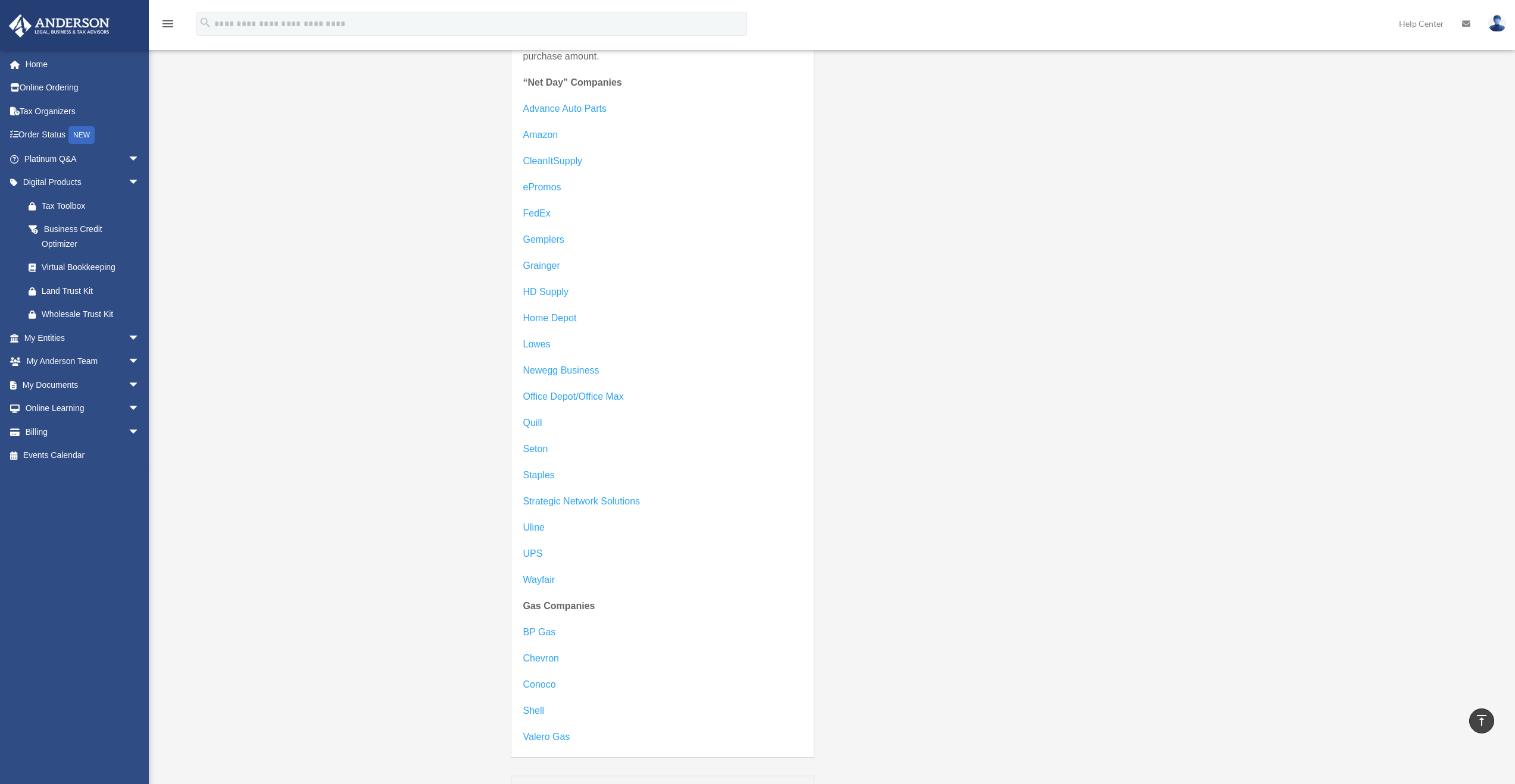
click at [543, 288] on span "HD Supply" at bounding box center [546, 291] width 45 height 10
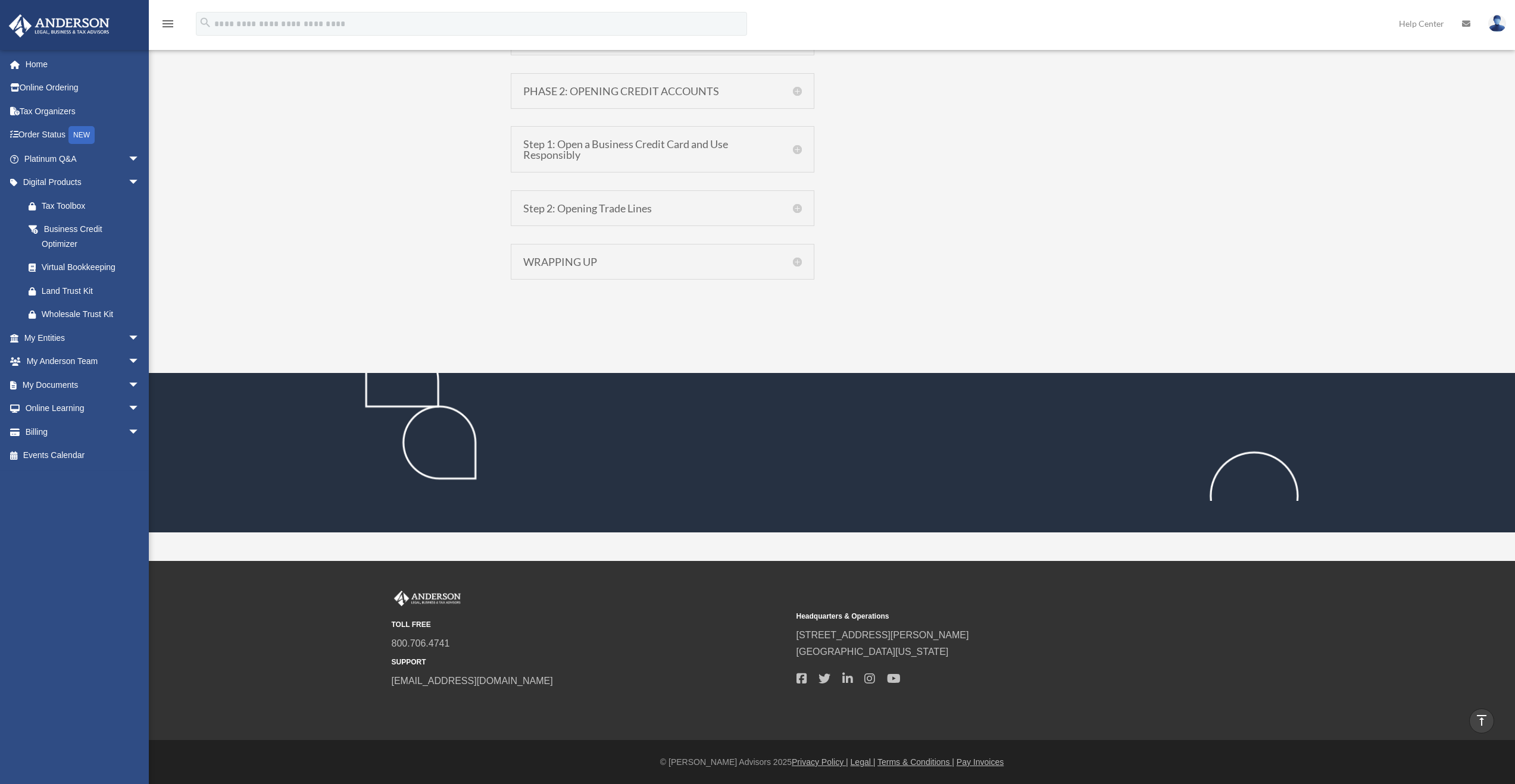
scroll to position [1332, 0]
click at [797, 207] on h5 "Step 2: Opening Trade Lines" at bounding box center [662, 208] width 278 height 11
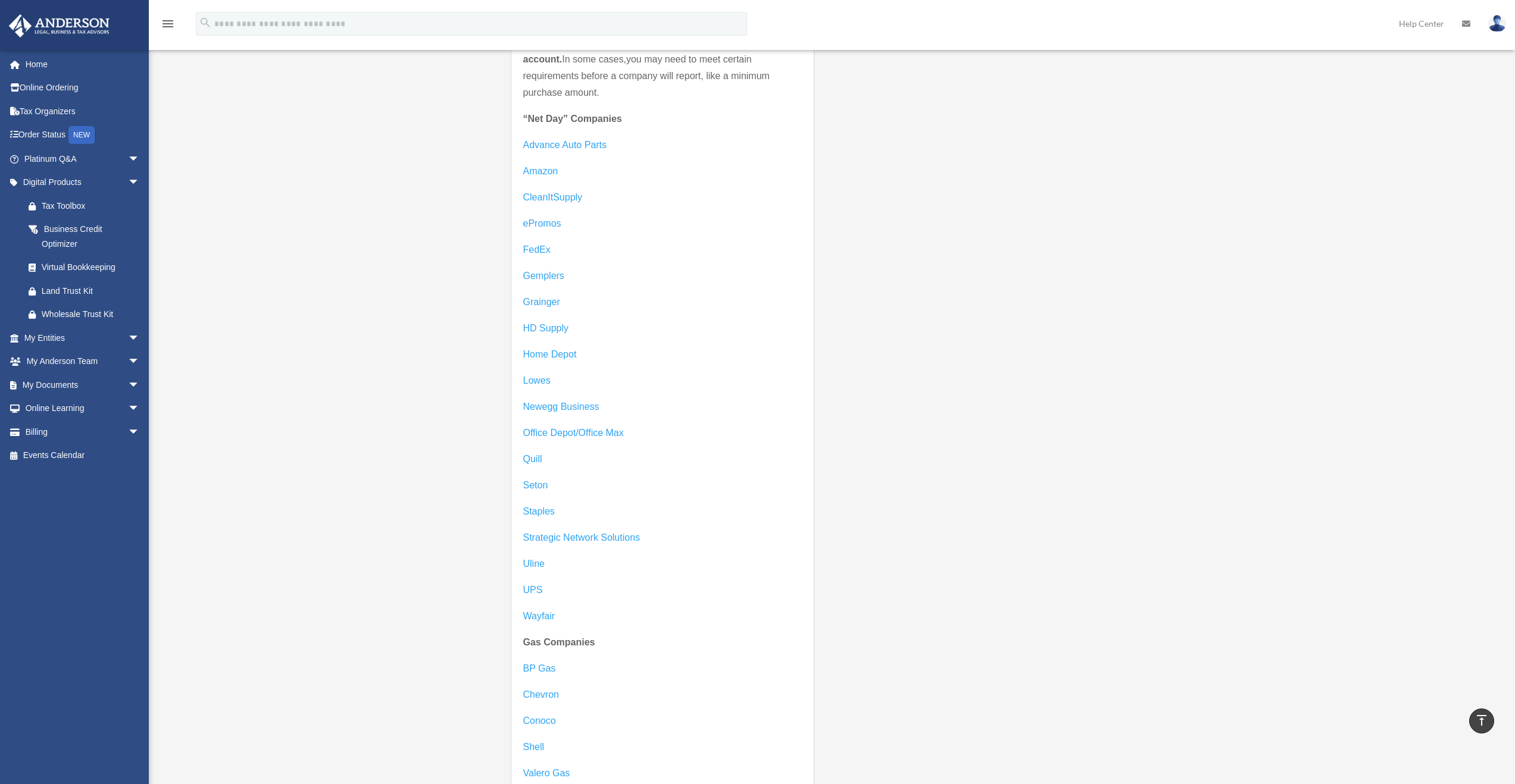
scroll to position [2157, 0]
click at [532, 451] on span "Quill" at bounding box center [532, 450] width 19 height 10
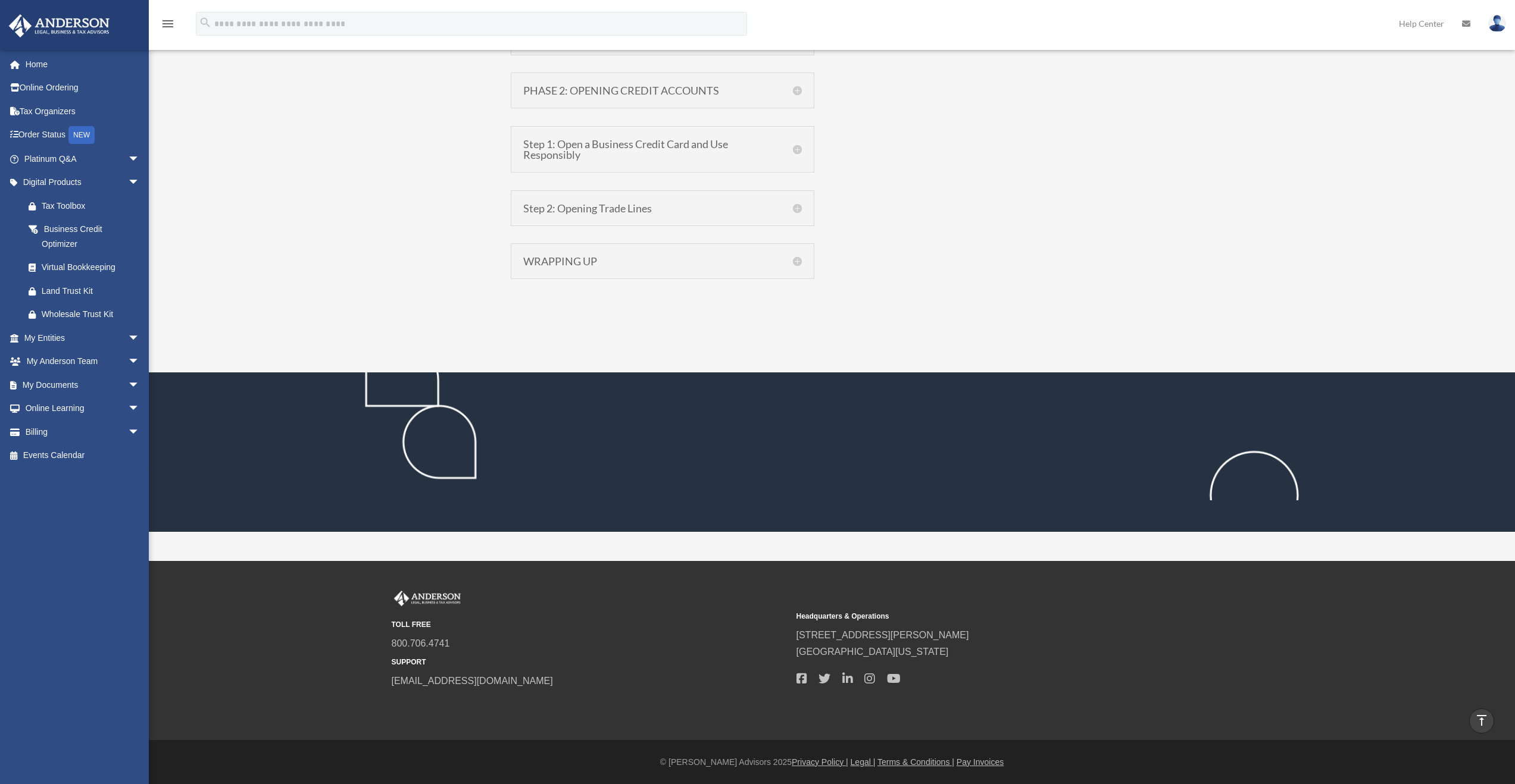
scroll to position [1332, 0]
click at [800, 208] on h5 "Step 2: Opening Trade Lines" at bounding box center [662, 208] width 278 height 11
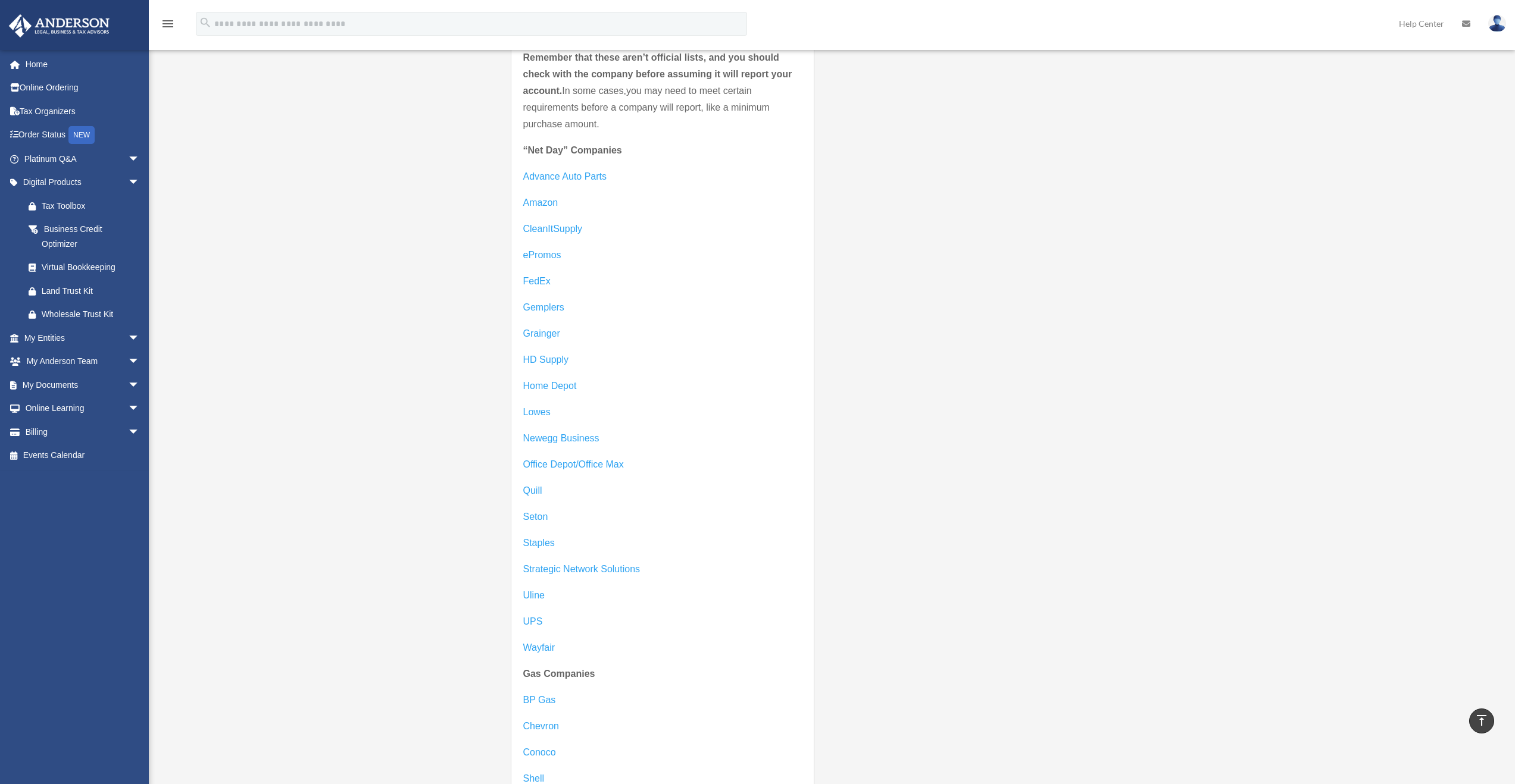
scroll to position [2119, 0]
click at [595, 566] on span "Strategic Network Solutions" at bounding box center [581, 567] width 117 height 10
click at [618, 567] on span "Strategic Network Solutions" at bounding box center [581, 567] width 117 height 10
click at [539, 646] on span "Wayfair" at bounding box center [539, 646] width 32 height 10
